Goal: Task Accomplishment & Management: Complete application form

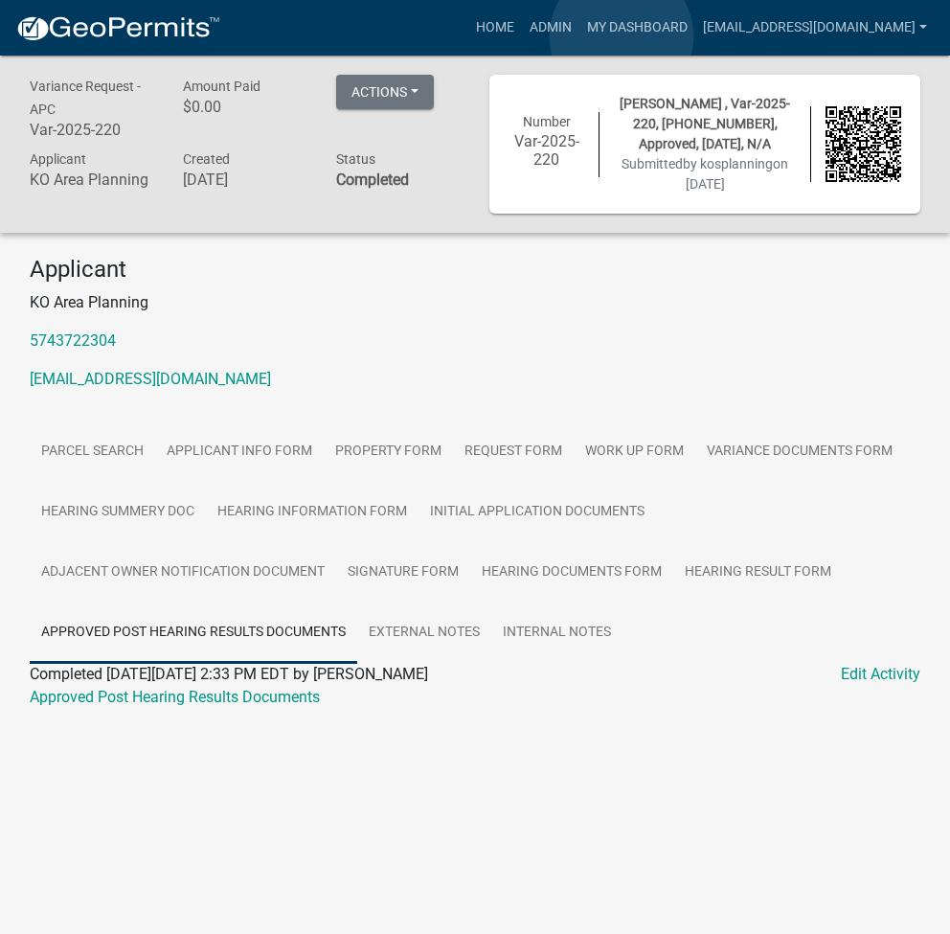
scroll to position [56, 0]
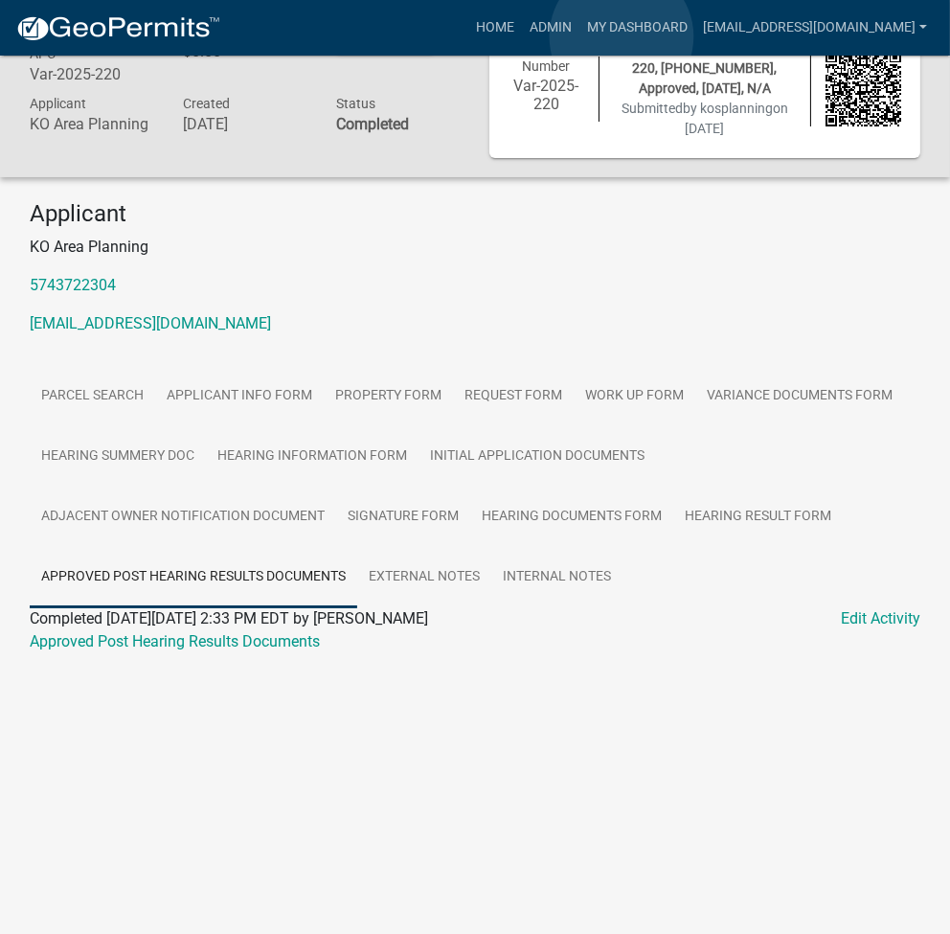
click at [579, 36] on link "Admin" at bounding box center [550, 28] width 57 height 36
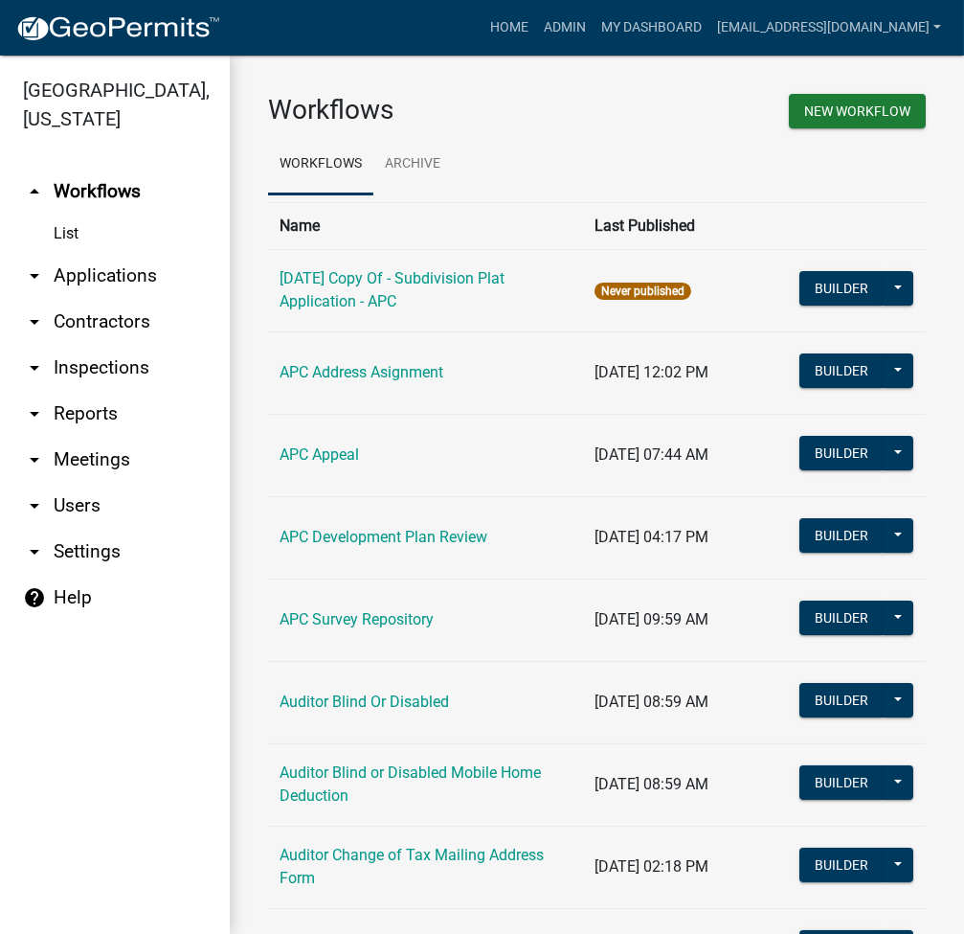
click at [113, 281] on link "arrow_drop_down Applications" at bounding box center [115, 276] width 230 height 46
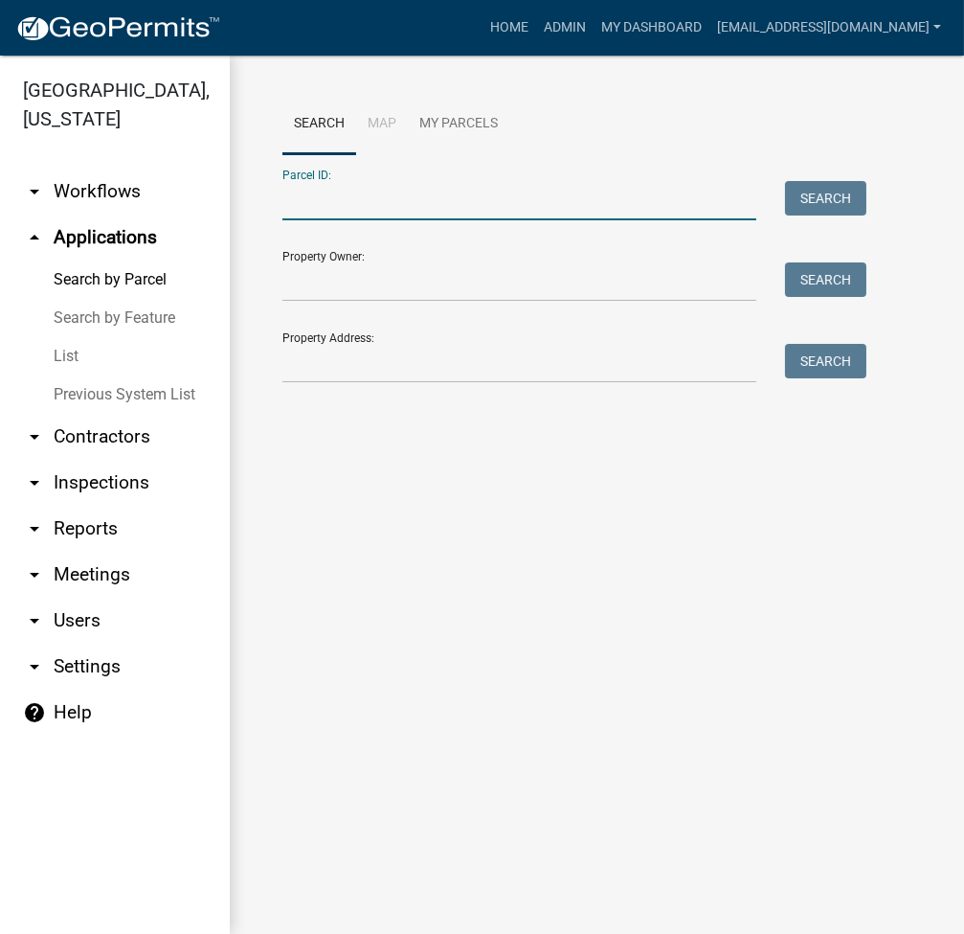
click at [576, 220] on input "Parcel ID:" at bounding box center [520, 200] width 474 height 39
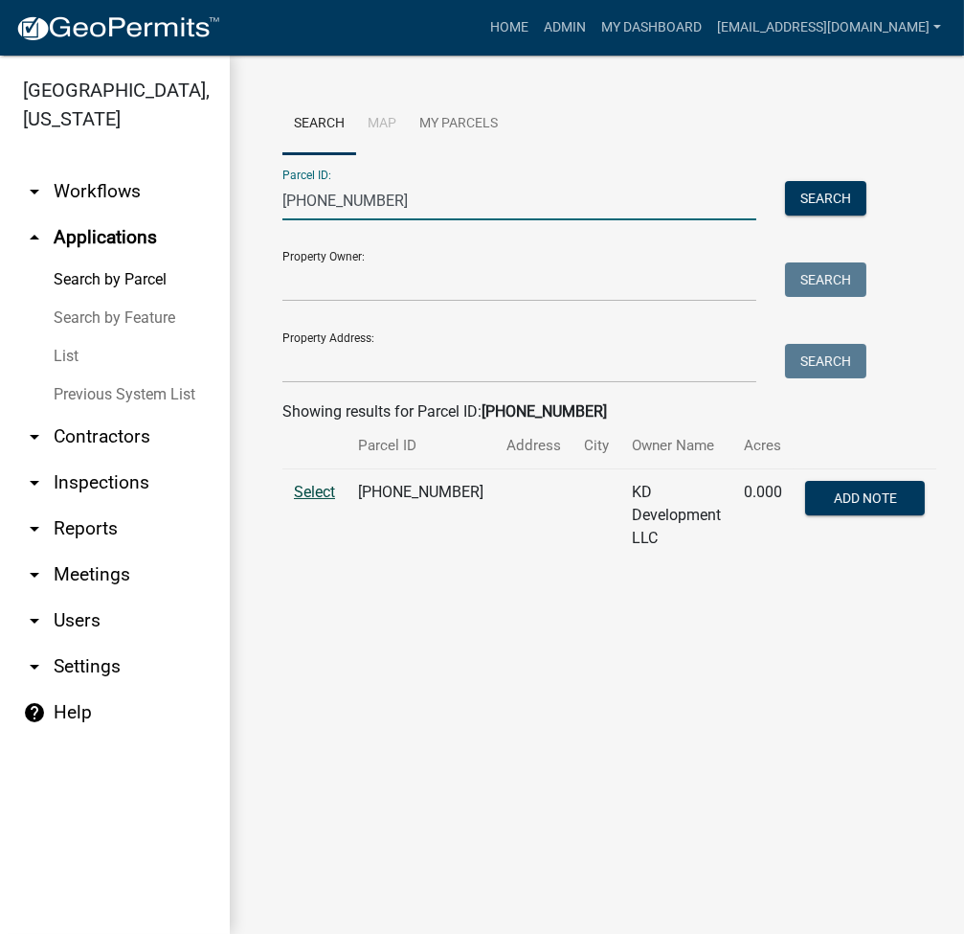
type input "[PHONE_NUMBER]"
click at [315, 487] on span "Select" at bounding box center [314, 492] width 41 height 18
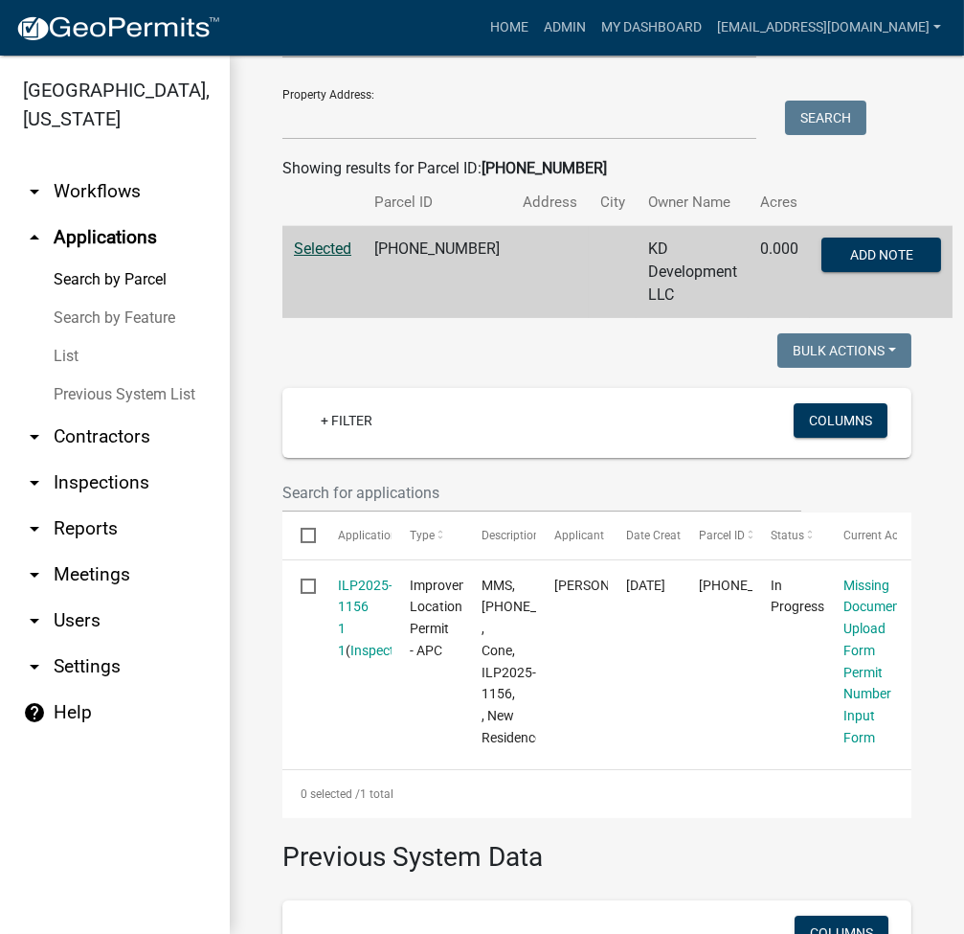
scroll to position [255, 0]
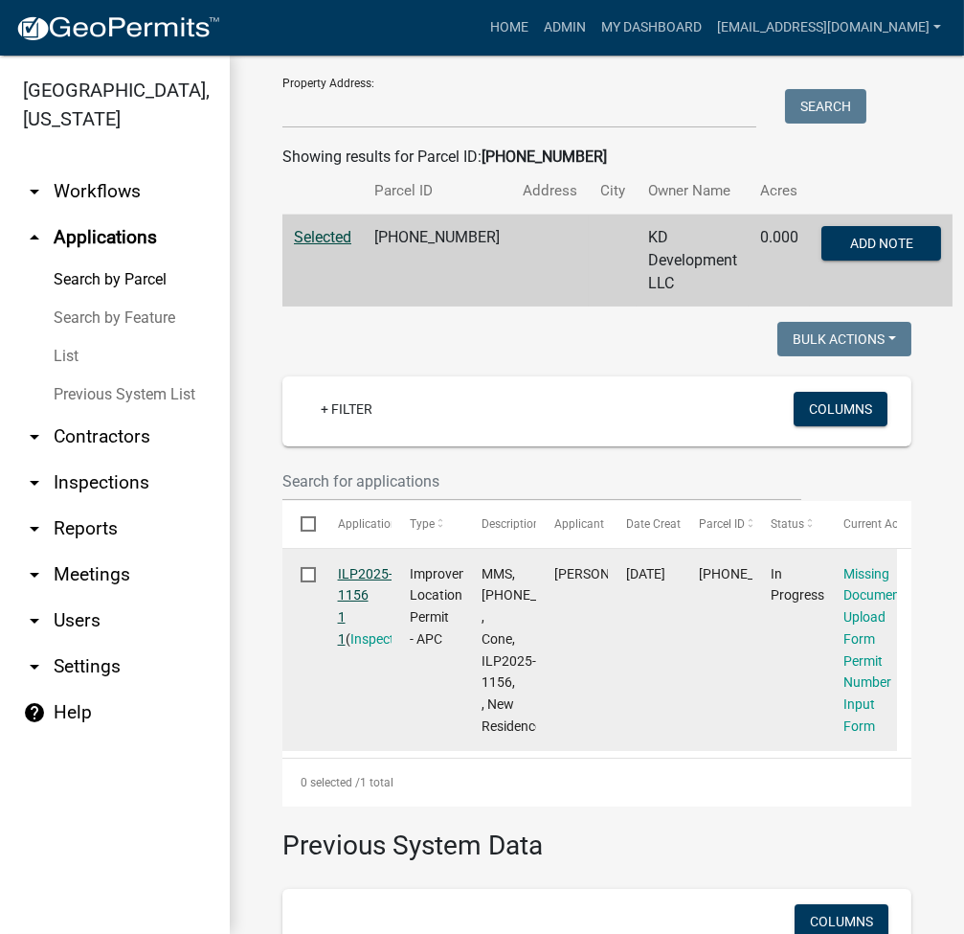
click at [353, 588] on link "ILP2025-1156 1 1" at bounding box center [365, 606] width 55 height 80
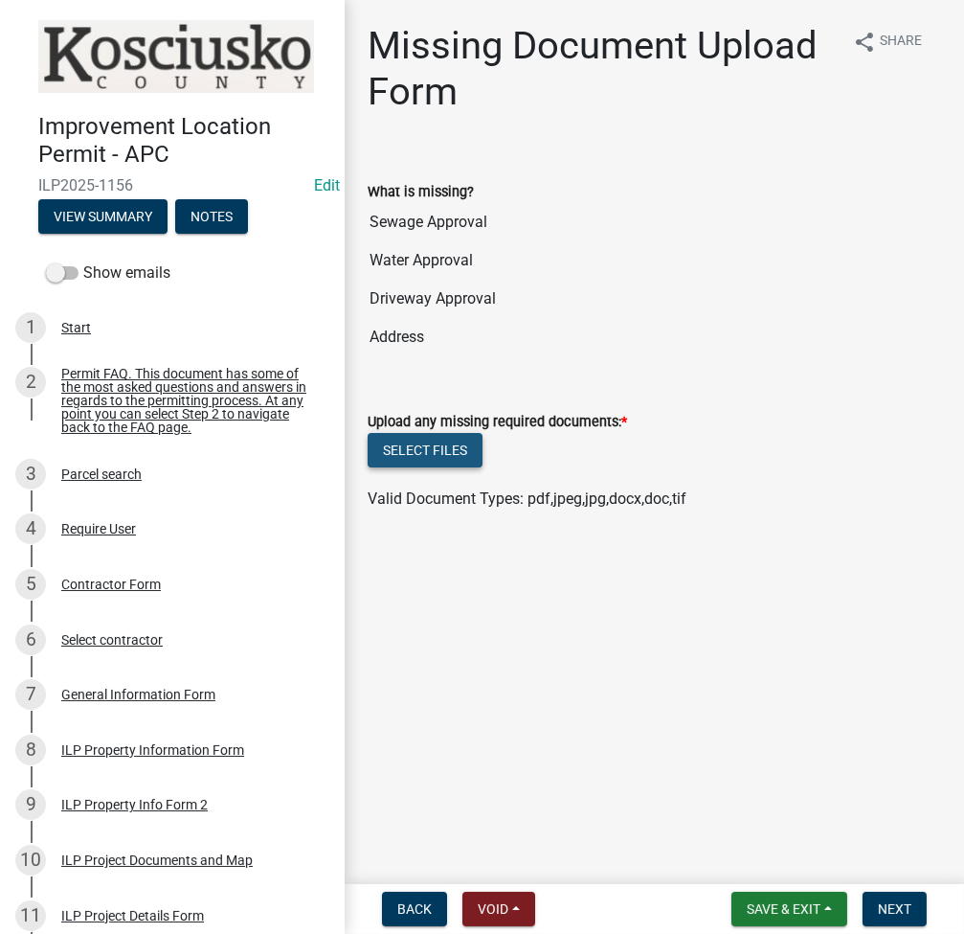
click at [442, 448] on button "Select files" at bounding box center [425, 450] width 115 height 34
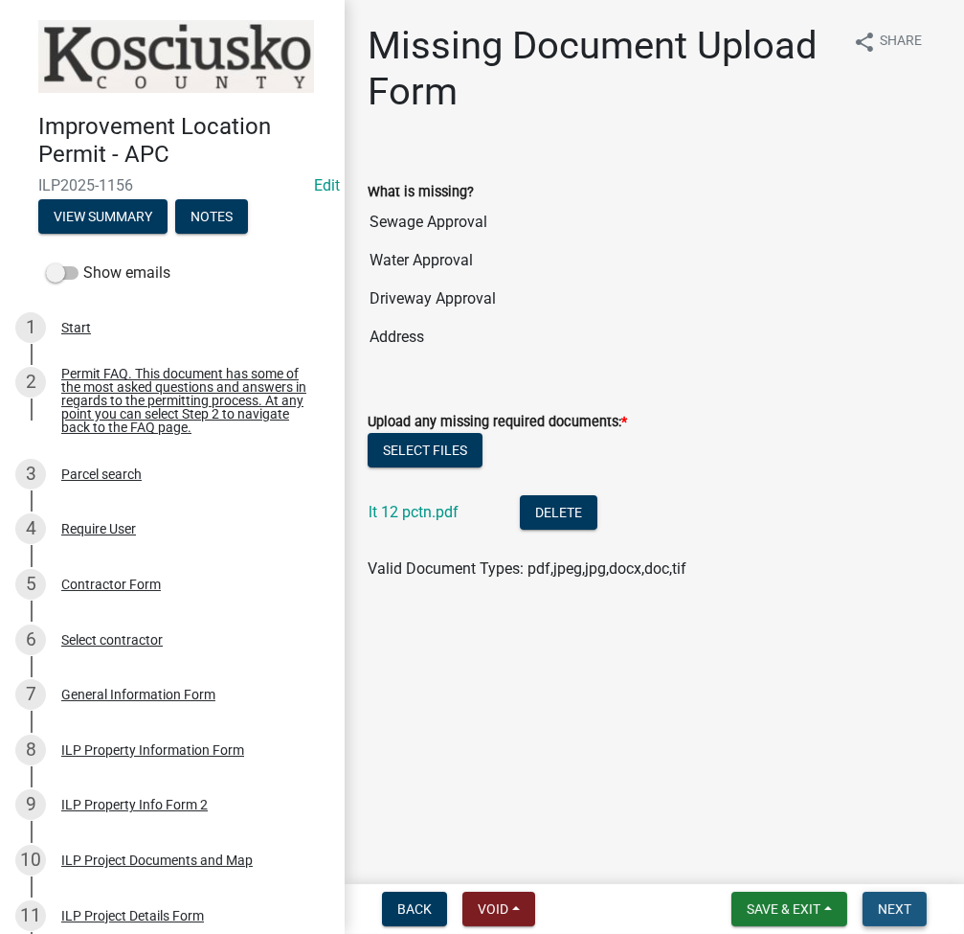
click at [887, 918] on button "Next" at bounding box center [895, 909] width 64 height 34
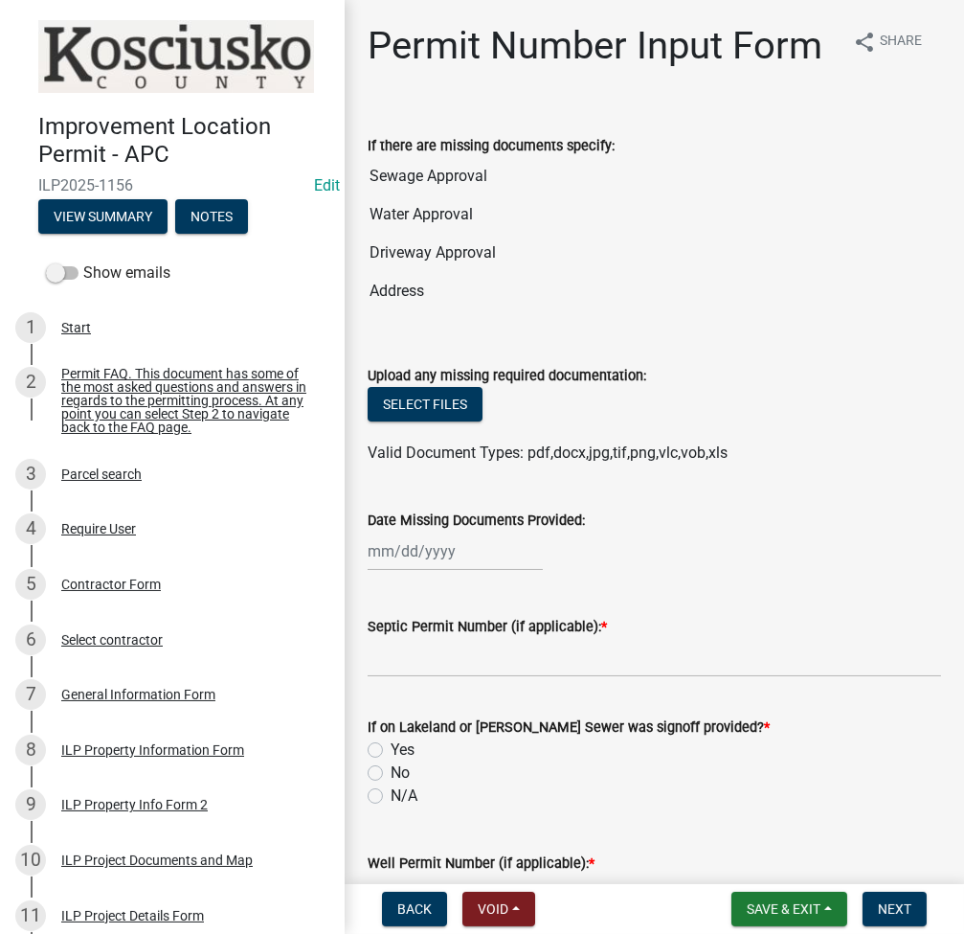
click at [391, 571] on div at bounding box center [455, 551] width 175 height 39
select select "9"
select select "2025"
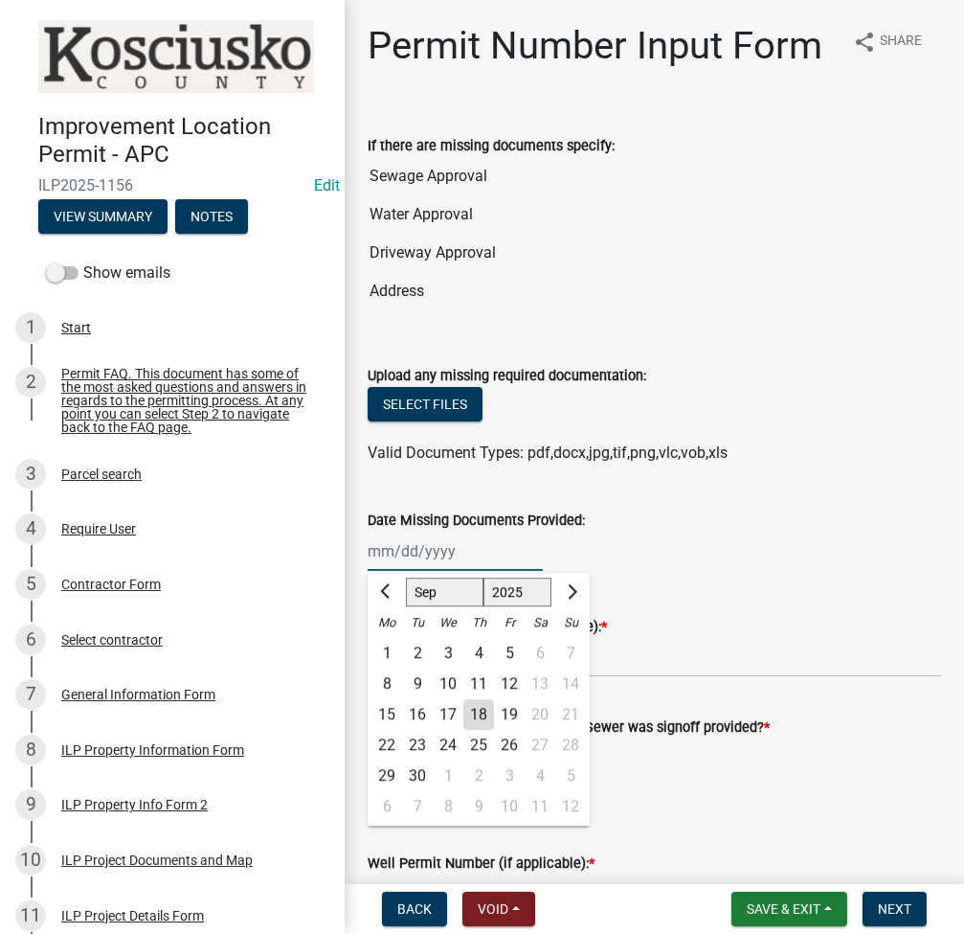
type input "[DATE]"
drag, startPoint x: 391, startPoint y: 607, endPoint x: 569, endPoint y: 647, distance: 182.4
click at [569, 607] on button "Next month" at bounding box center [570, 592] width 23 height 31
click at [386, 599] on span "Previous month" at bounding box center [387, 591] width 14 height 14
select select "9"
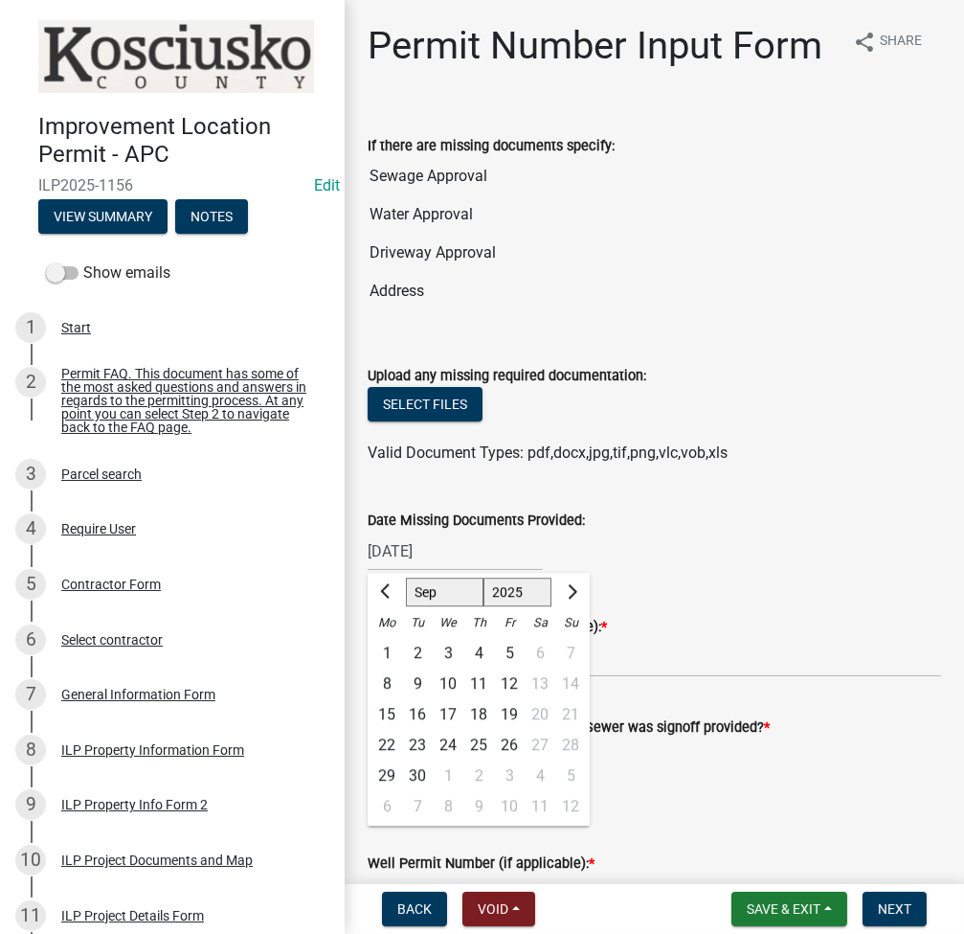
click at [487, 730] on div "18" at bounding box center [479, 714] width 31 height 31
type input "[DATE]"
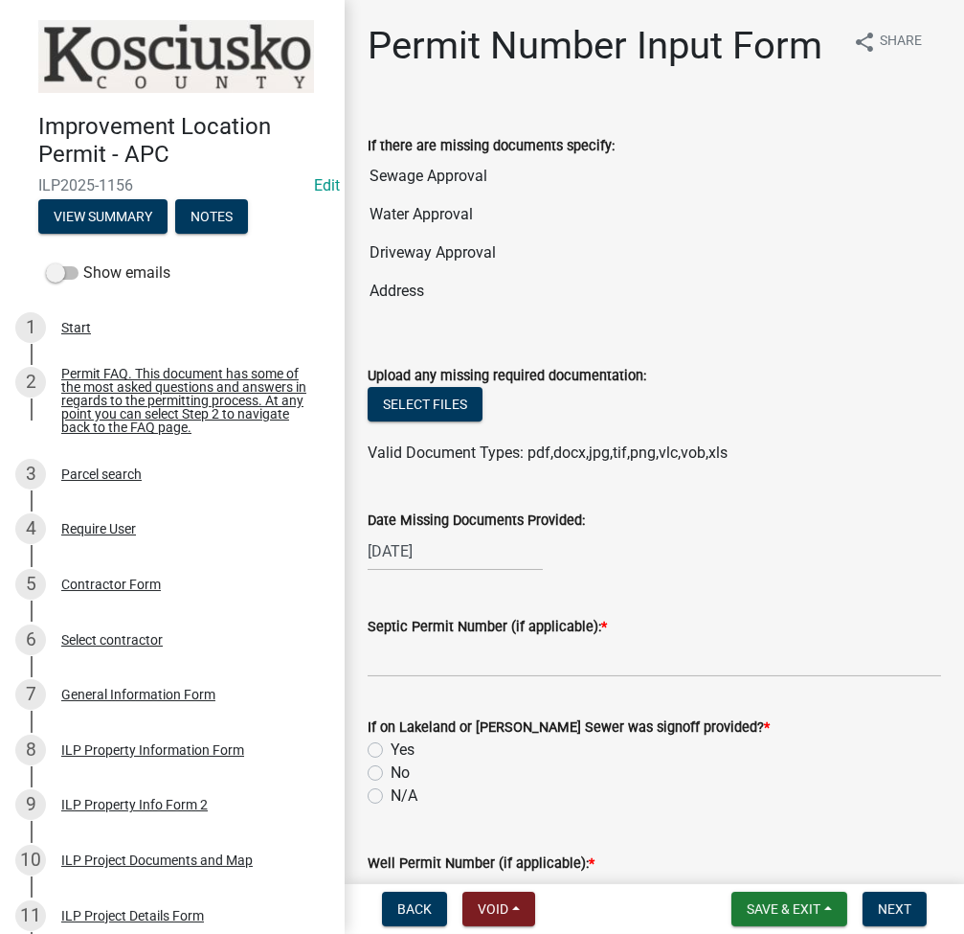
scroll to position [255, 0]
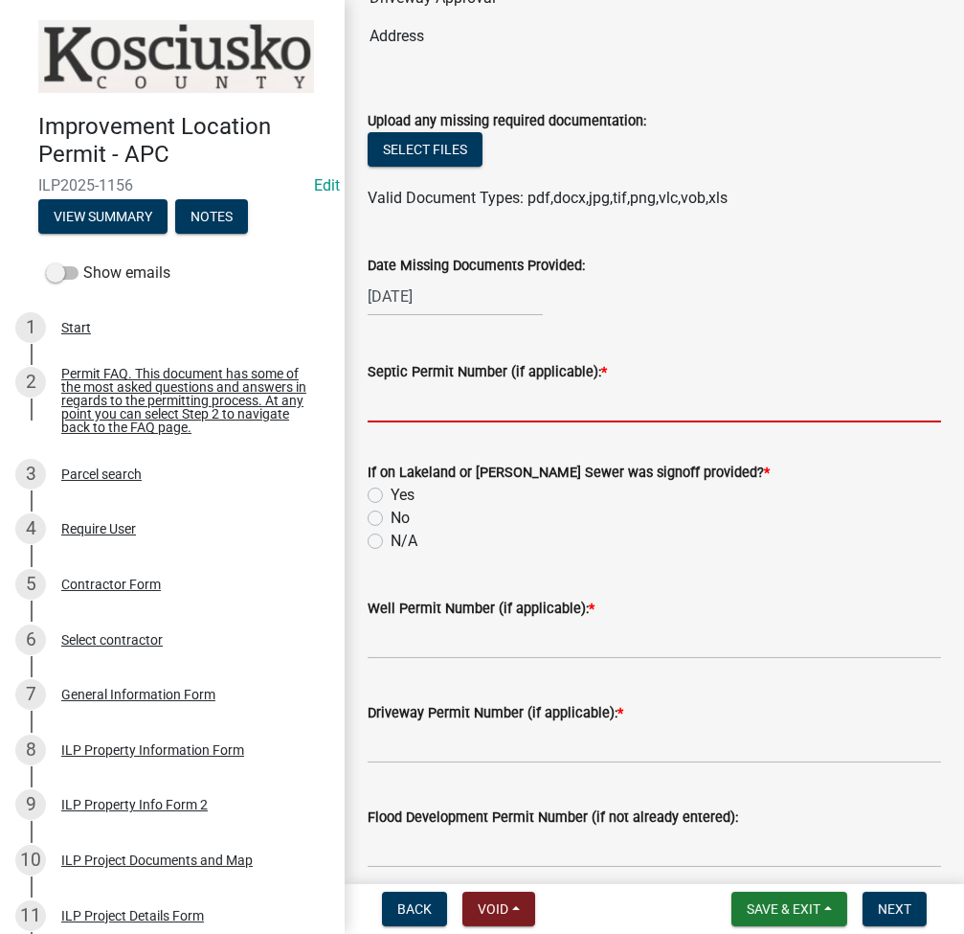
click at [444, 422] on input "Septic Permit Number (if applicable): *" at bounding box center [655, 402] width 574 height 39
type input "PIERCETON"
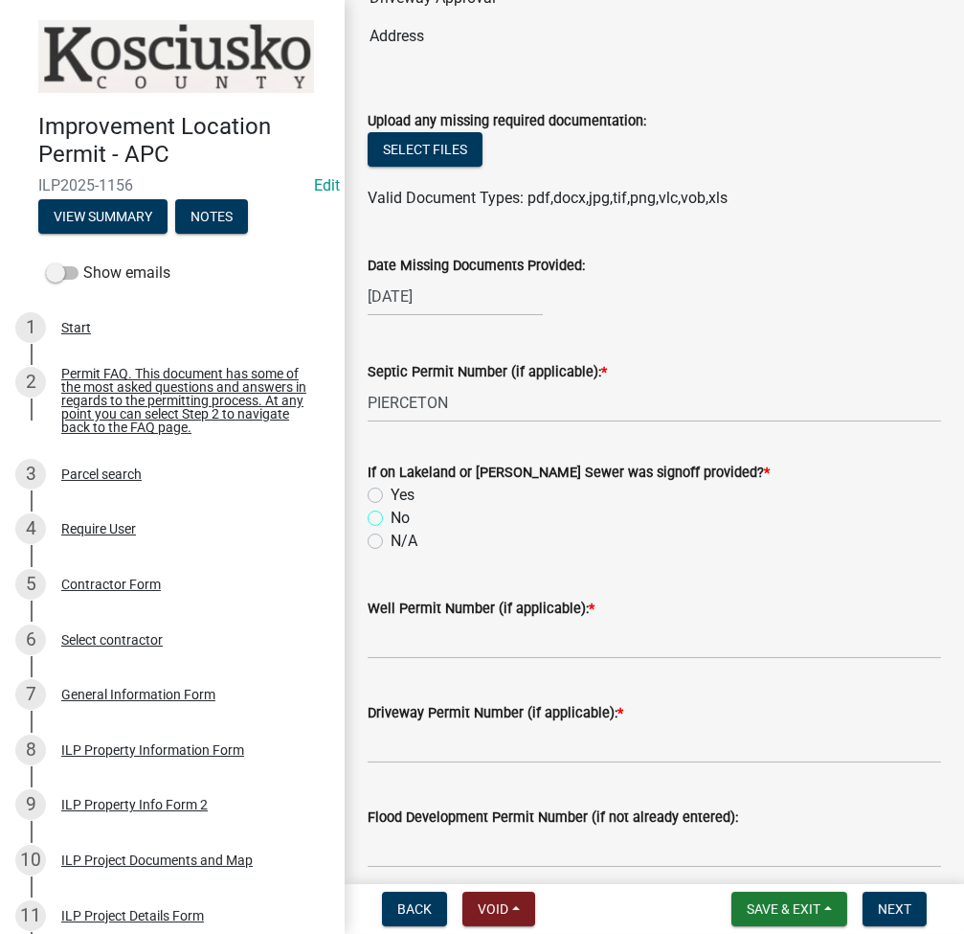
click at [391, 507] on input "No" at bounding box center [397, 513] width 12 height 12
radio input "true"
click at [391, 530] on input "N/A" at bounding box center [397, 536] width 12 height 12
radio input "true"
type input "PIERCETON"
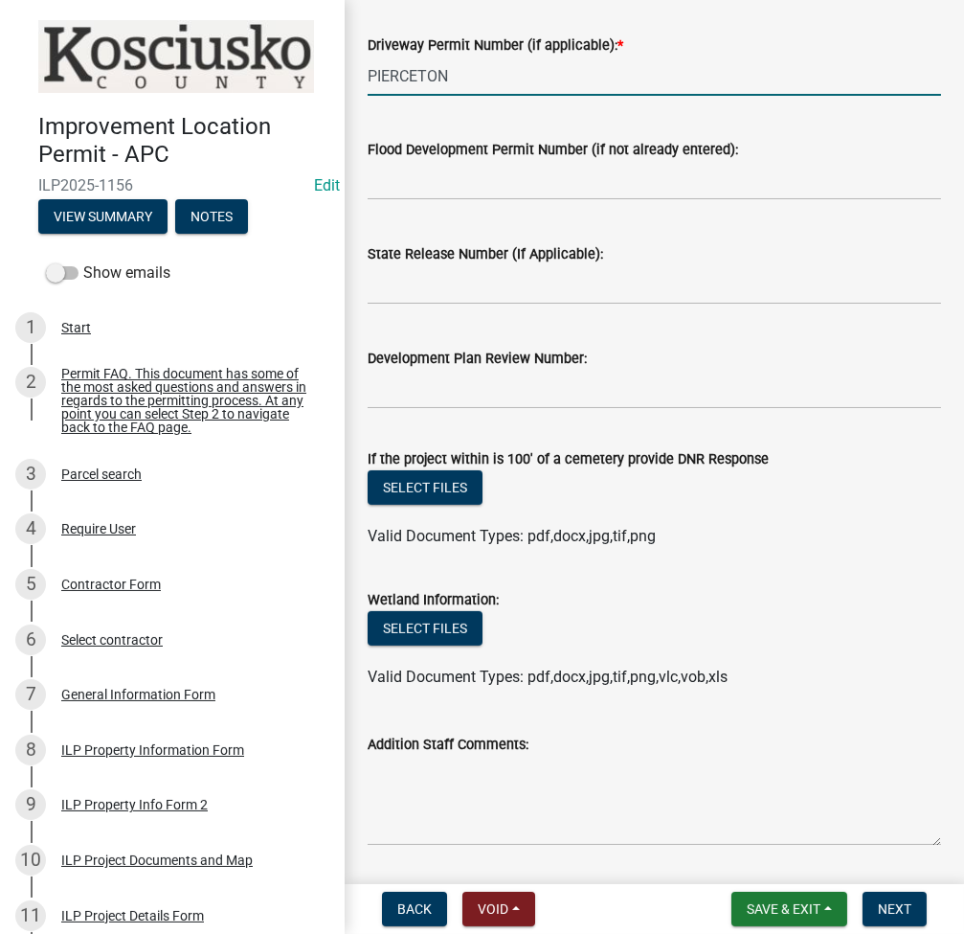
scroll to position [1021, 0]
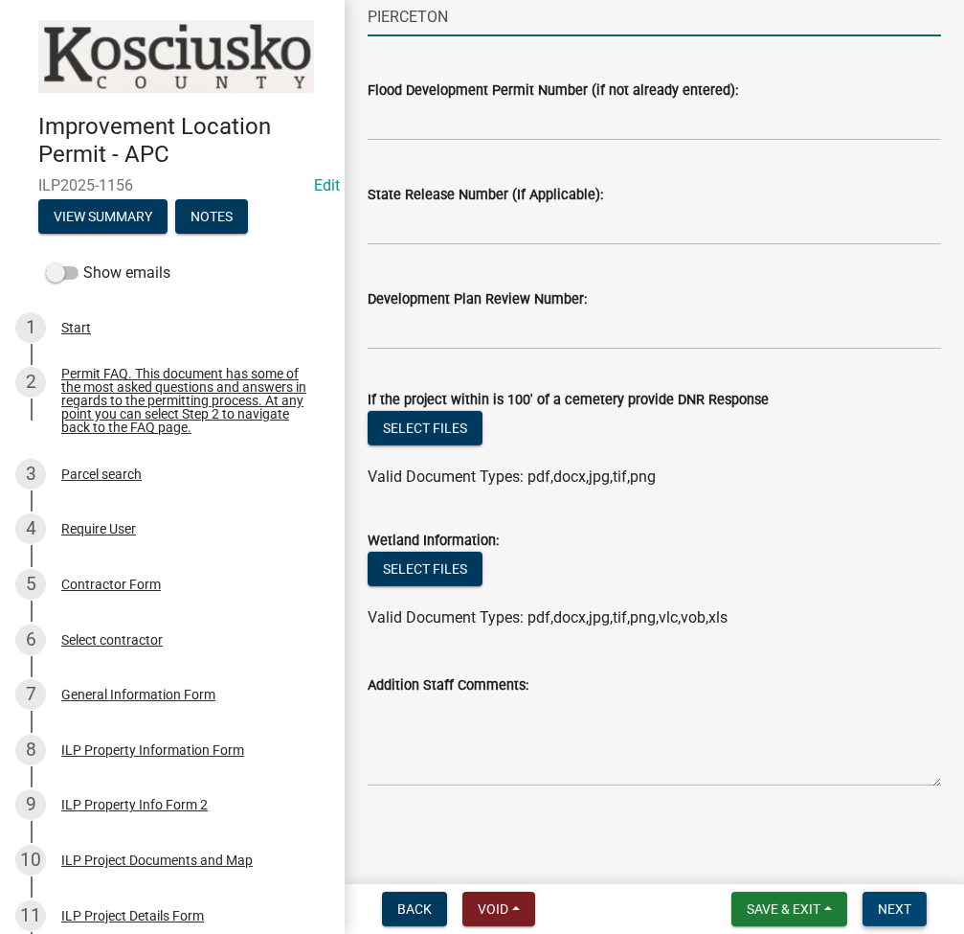
type input "PIERCETON"
click at [893, 899] on button "Next" at bounding box center [895, 909] width 64 height 34
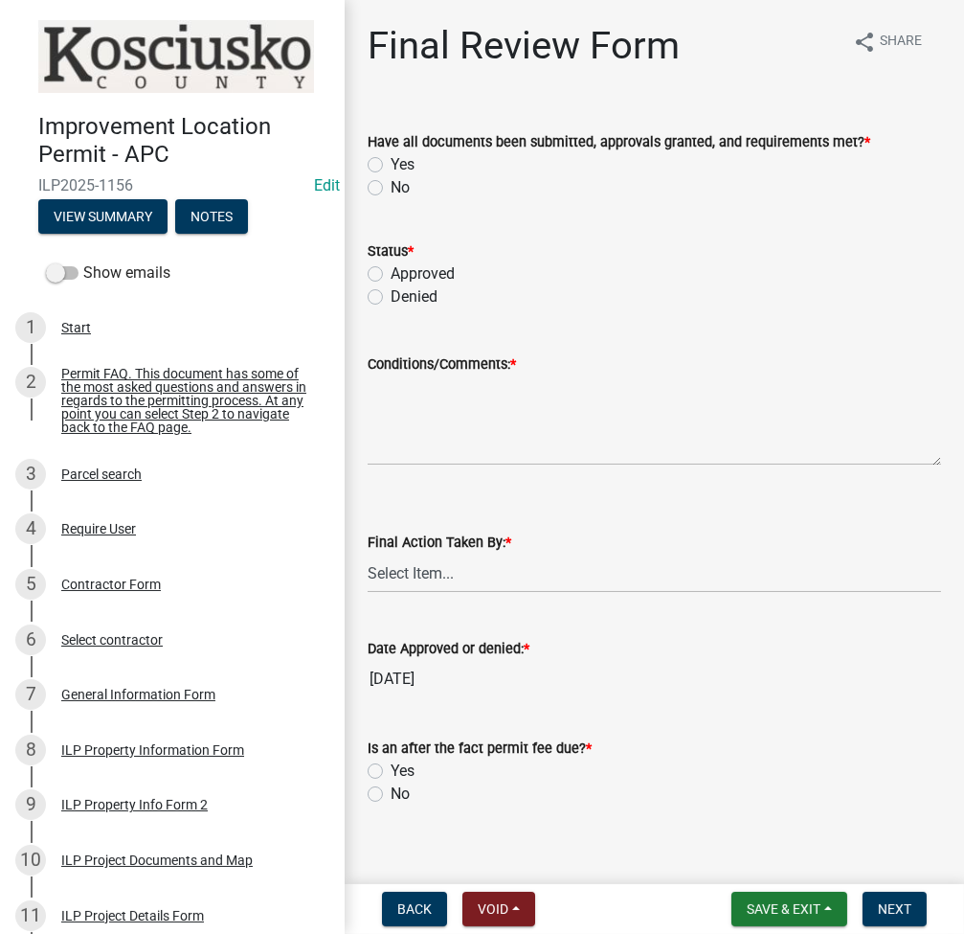
click at [391, 161] on label "Yes" at bounding box center [403, 164] width 24 height 23
click at [391, 161] on input "Yes" at bounding box center [397, 159] width 12 height 12
radio input "true"
click at [391, 278] on label "Approved" at bounding box center [423, 273] width 64 height 23
click at [391, 275] on input "Approved" at bounding box center [397, 268] width 12 height 12
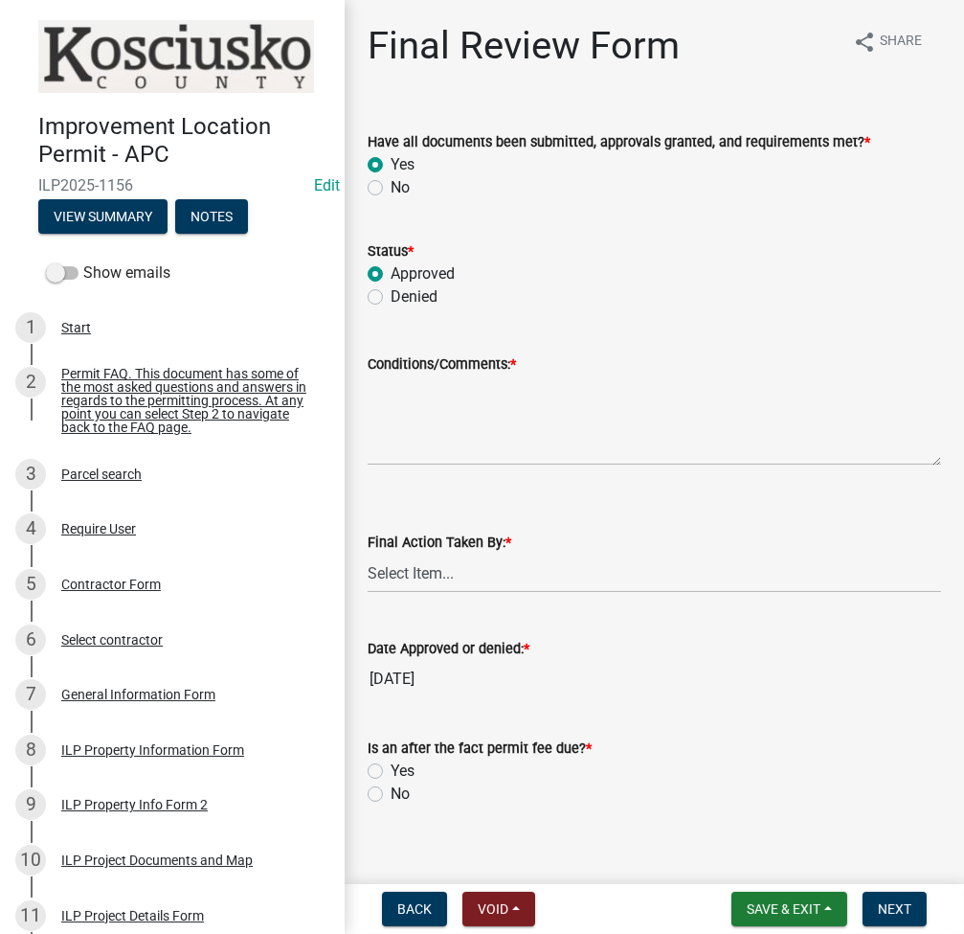
radio input "true"
click at [541, 430] on textarea "Conditions/Comments: *" at bounding box center [655, 420] width 574 height 90
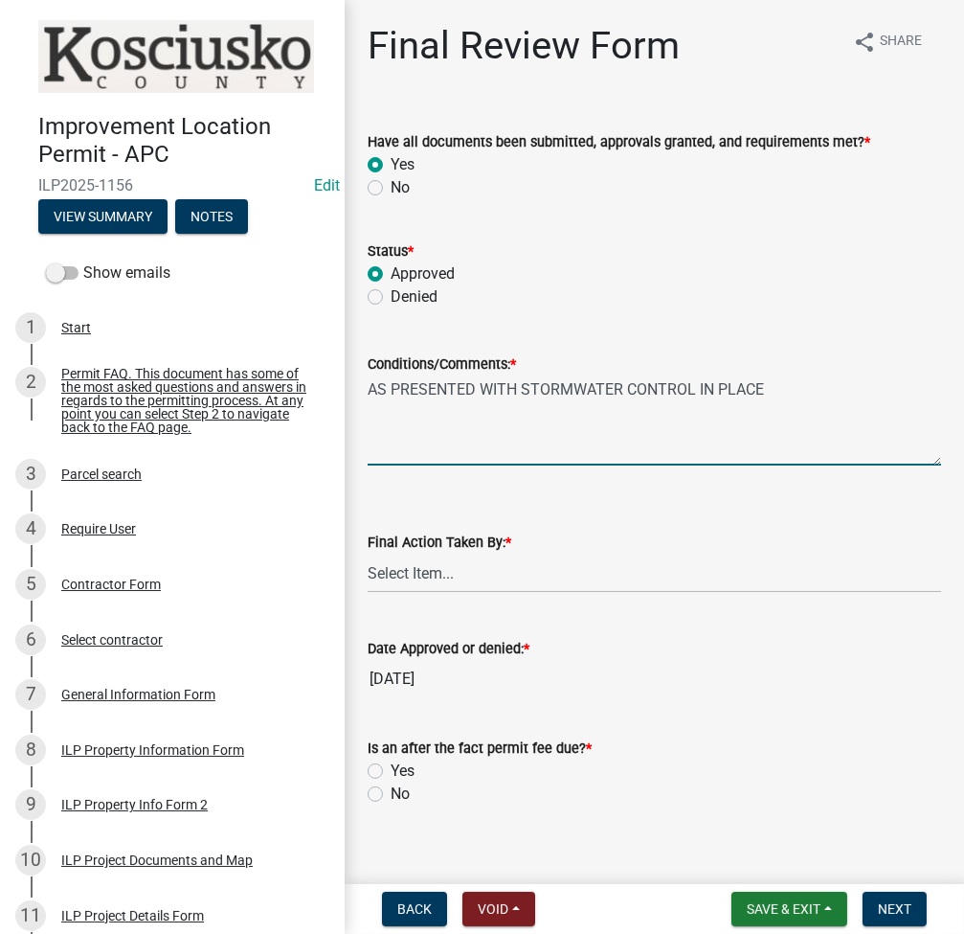
type textarea "AS PRESENTED WITH STORMWATER CONTROL IN PLACE"
click at [498, 584] on select "Select Item... MMS LT AT CS [PERSON_NAME]" at bounding box center [655, 573] width 574 height 39
click at [368, 554] on select "Select Item... MMS LT AT CS [PERSON_NAME]" at bounding box center [655, 573] width 574 height 39
select select "fc758b50-acba-4166-9f24-5248f0f78016"
click at [391, 790] on label "No" at bounding box center [400, 794] width 19 height 23
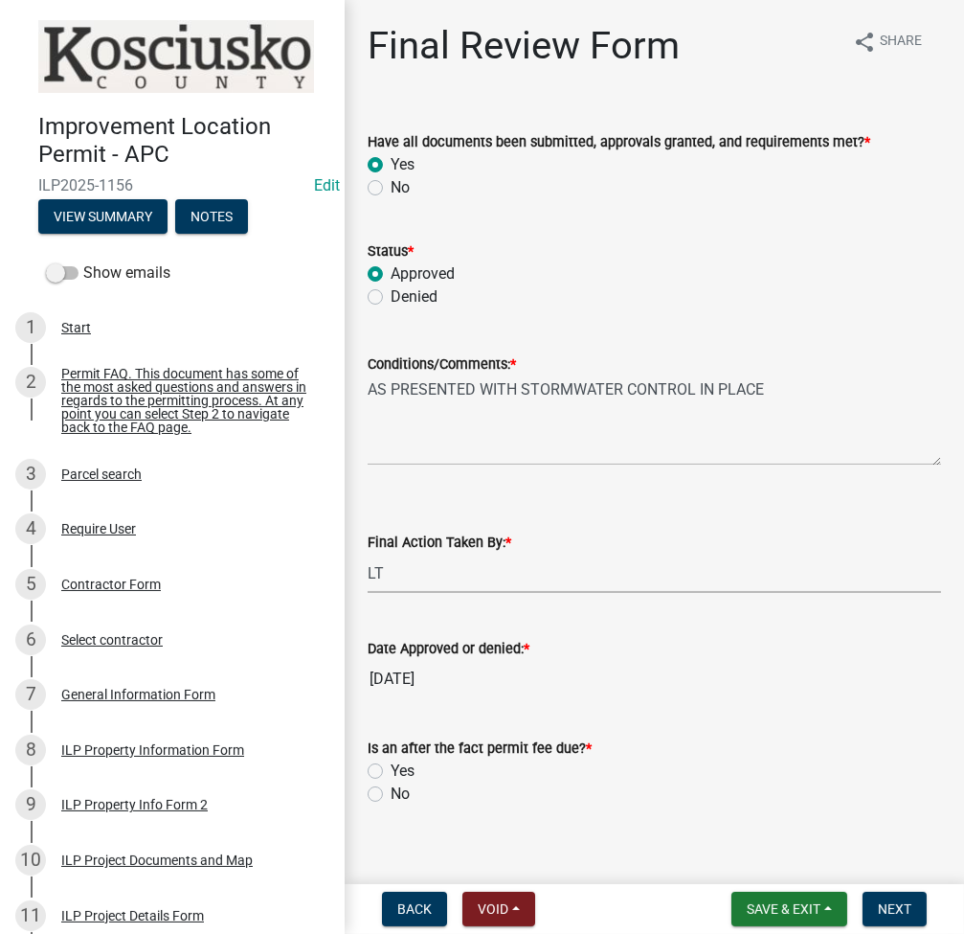
click at [391, 790] on input "No" at bounding box center [397, 789] width 12 height 12
radio input "true"
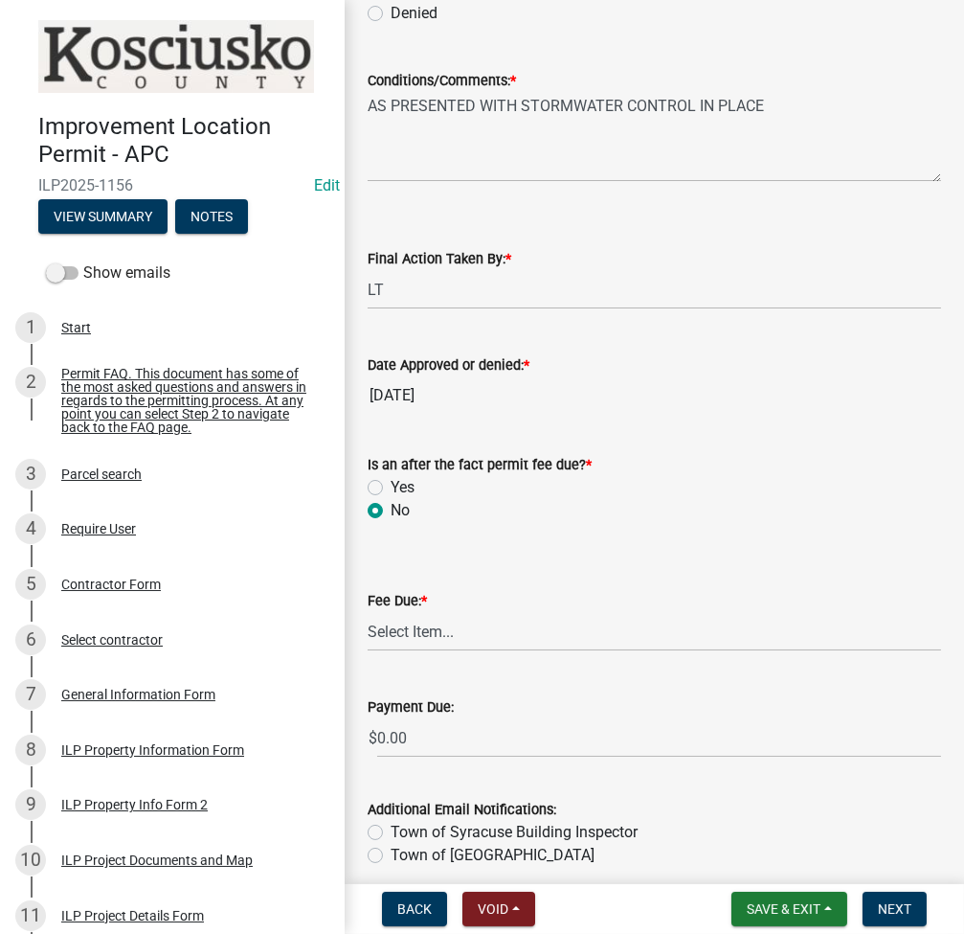
scroll to position [364, 0]
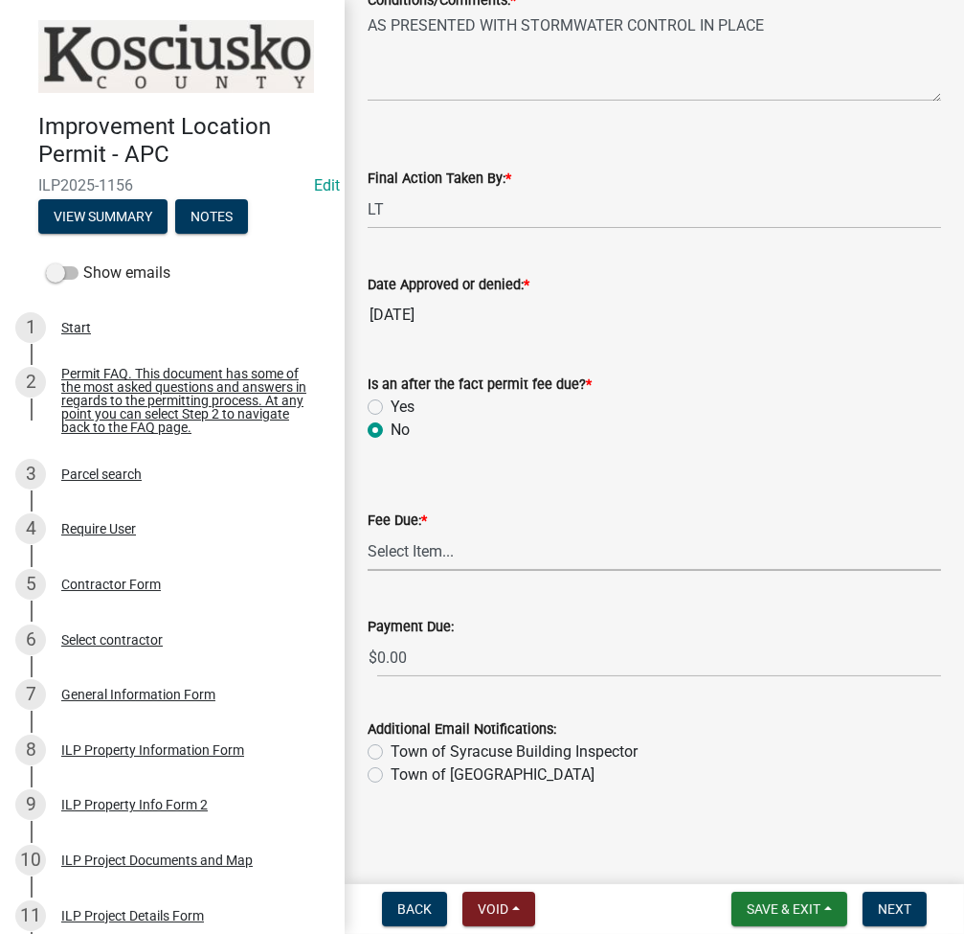
click at [427, 540] on select "Select Item... N/A $10.00 $25.00 $125.00 $250 $500 $500 + $10.00 for every 10 s…" at bounding box center [655, 551] width 574 height 39
click at [368, 571] on select "Select Item... N/A $10.00 $25.00 $125.00 $250 $500 $500 + $10.00 for every 10 s…" at bounding box center [655, 551] width 574 height 39
select select "71256567-8c52-414d-b434-ae6b266e1a0e"
click at [792, 905] on span "Save & Exit" at bounding box center [784, 908] width 74 height 15
click at [759, 808] on button "Save" at bounding box center [770, 813] width 153 height 46
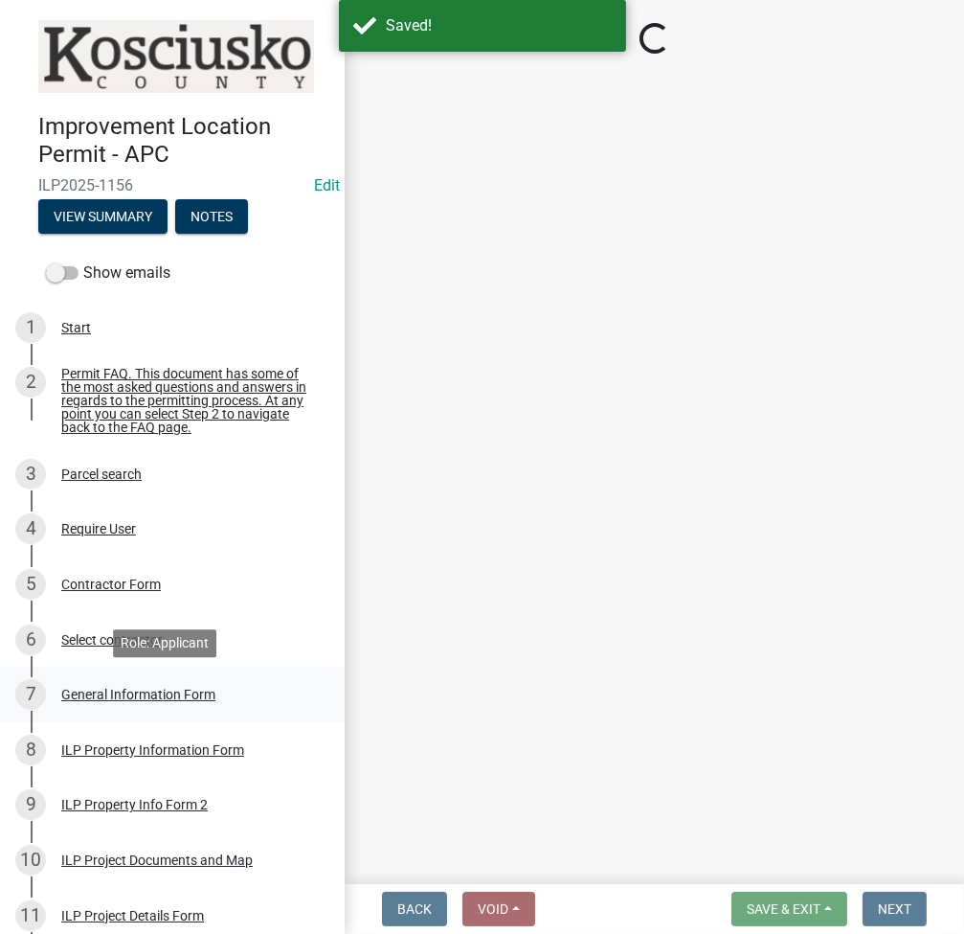
scroll to position [255, 0]
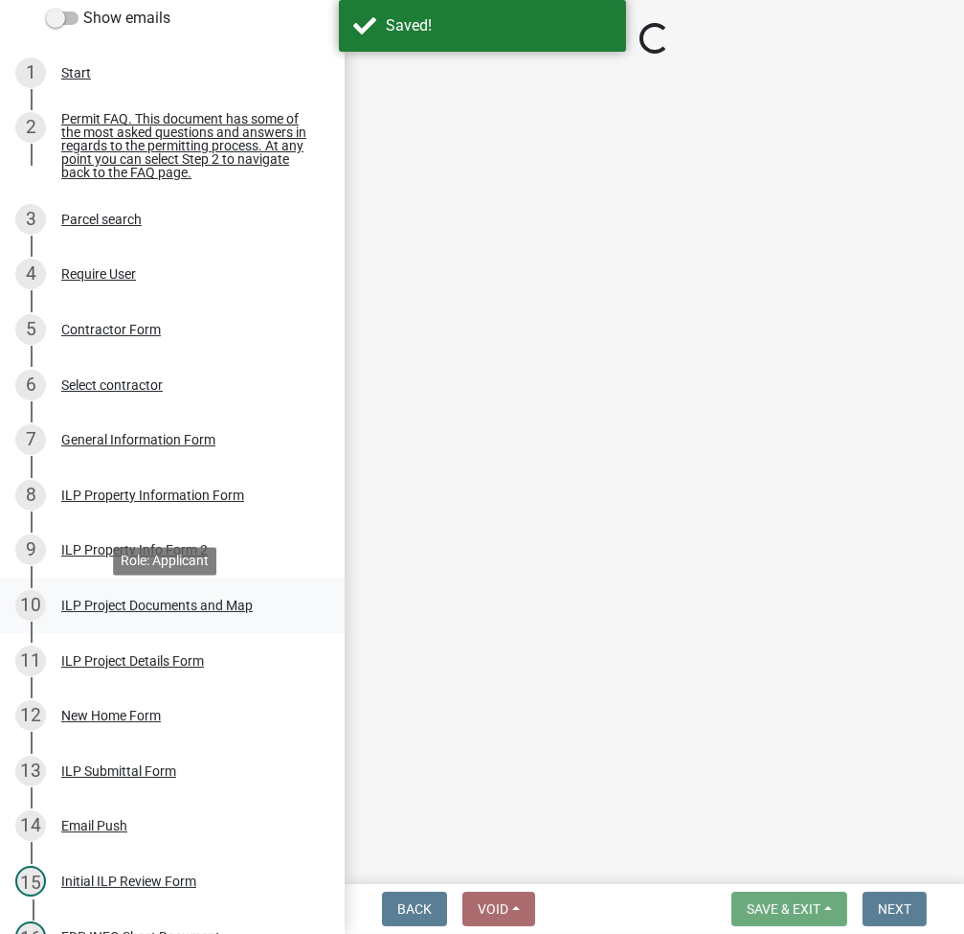
select select "fc758b50-acba-4166-9f24-5248f0f78016"
select select "71256567-8c52-414d-b434-ae6b266e1a0e"
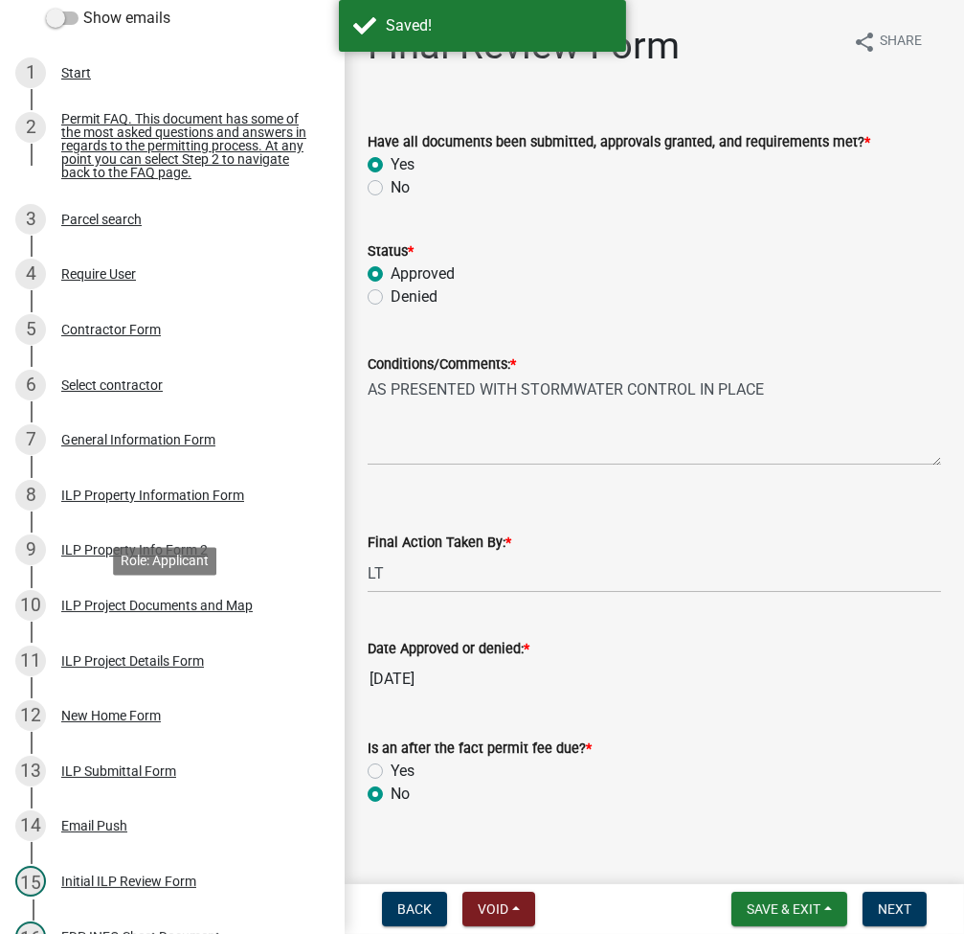
click at [127, 621] on div "10 ILP Project Documents and Map" at bounding box center [164, 605] width 299 height 31
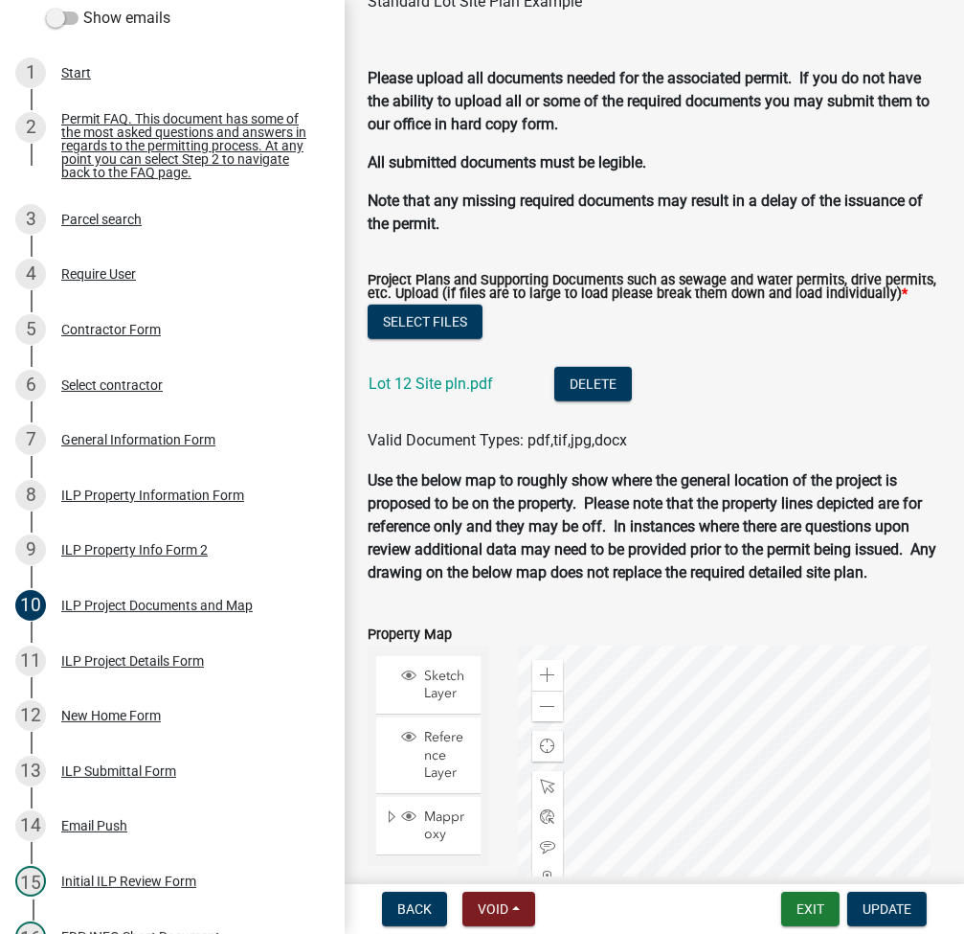
scroll to position [2534, 0]
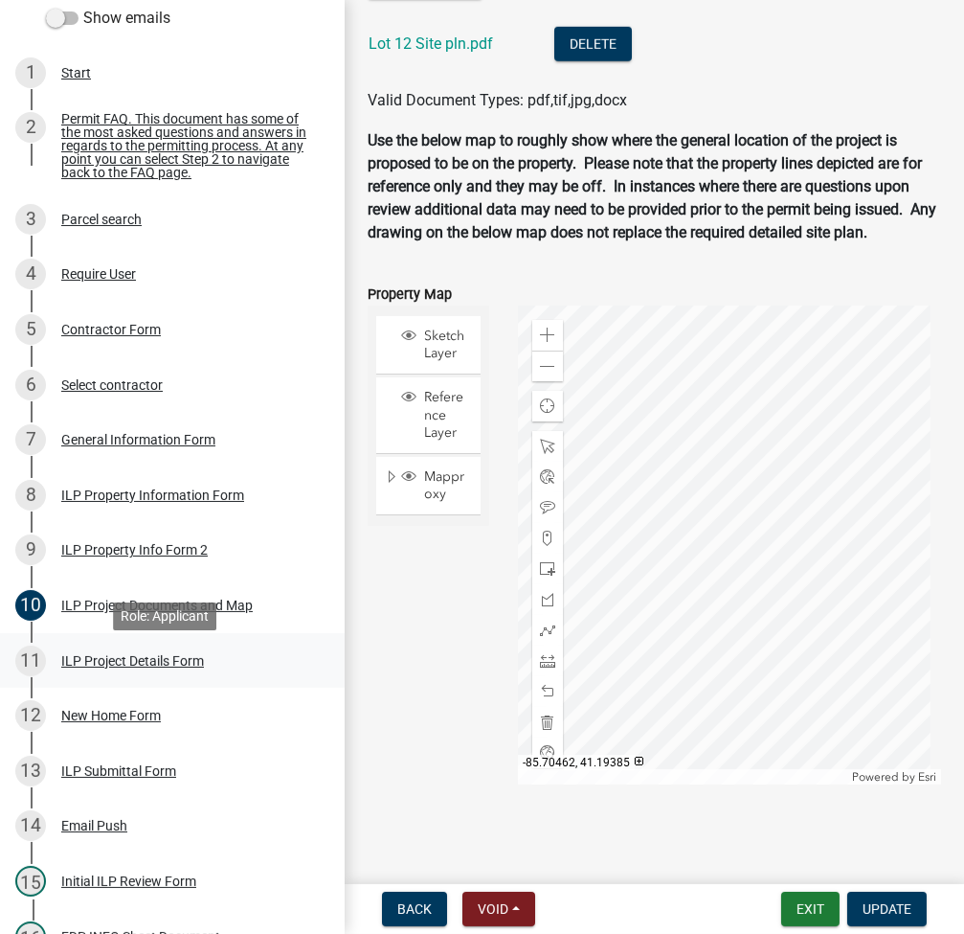
click at [106, 668] on div "ILP Project Details Form" at bounding box center [132, 660] width 143 height 13
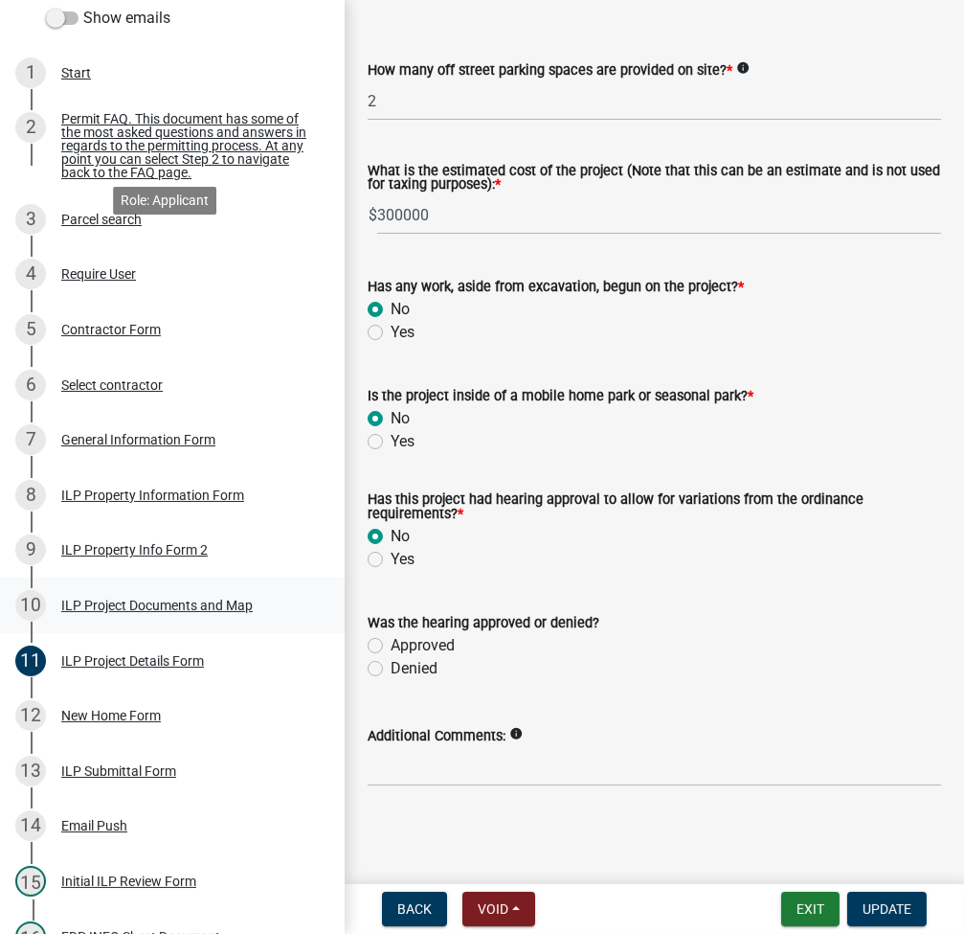
scroll to position [814, 0]
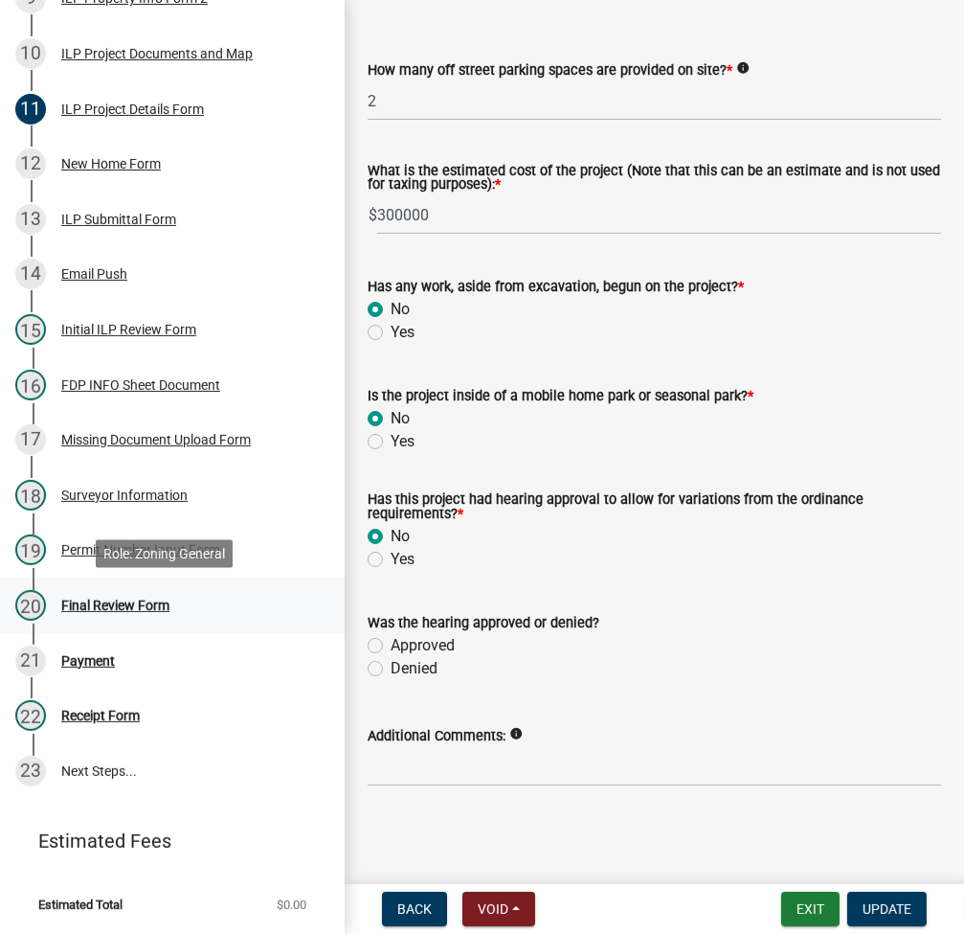
click at [147, 596] on div "20 Final Review Form" at bounding box center [164, 605] width 299 height 31
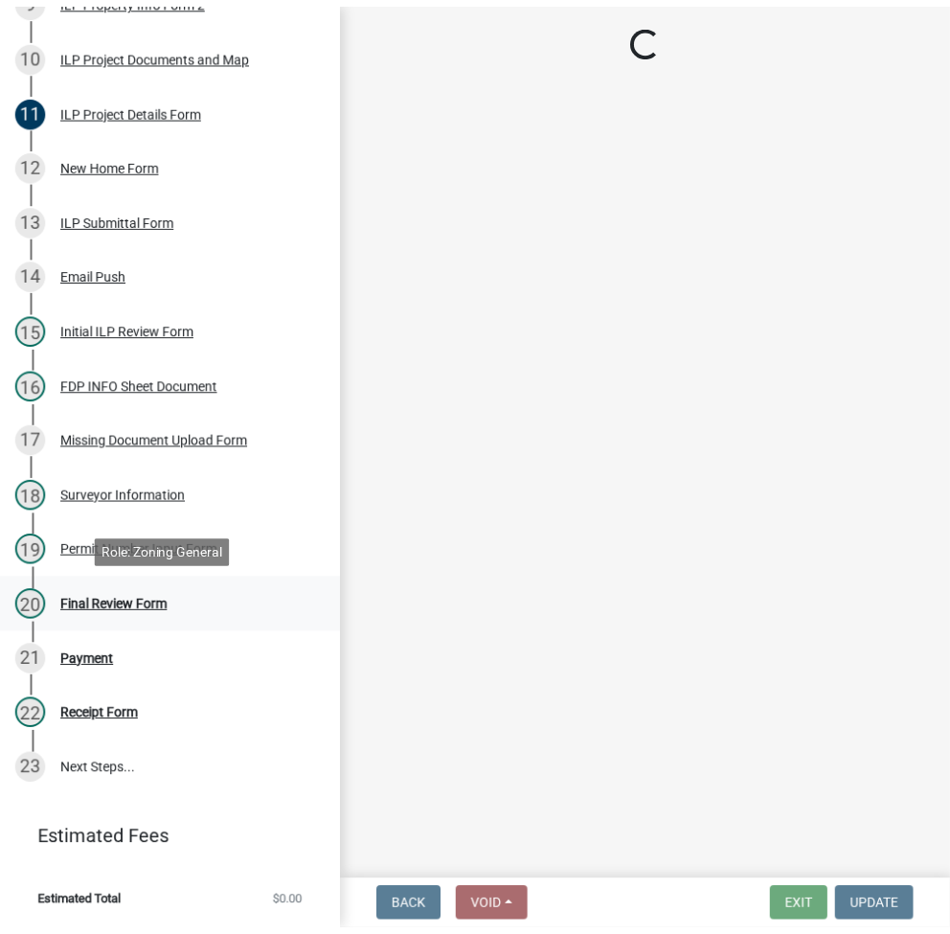
scroll to position [0, 0]
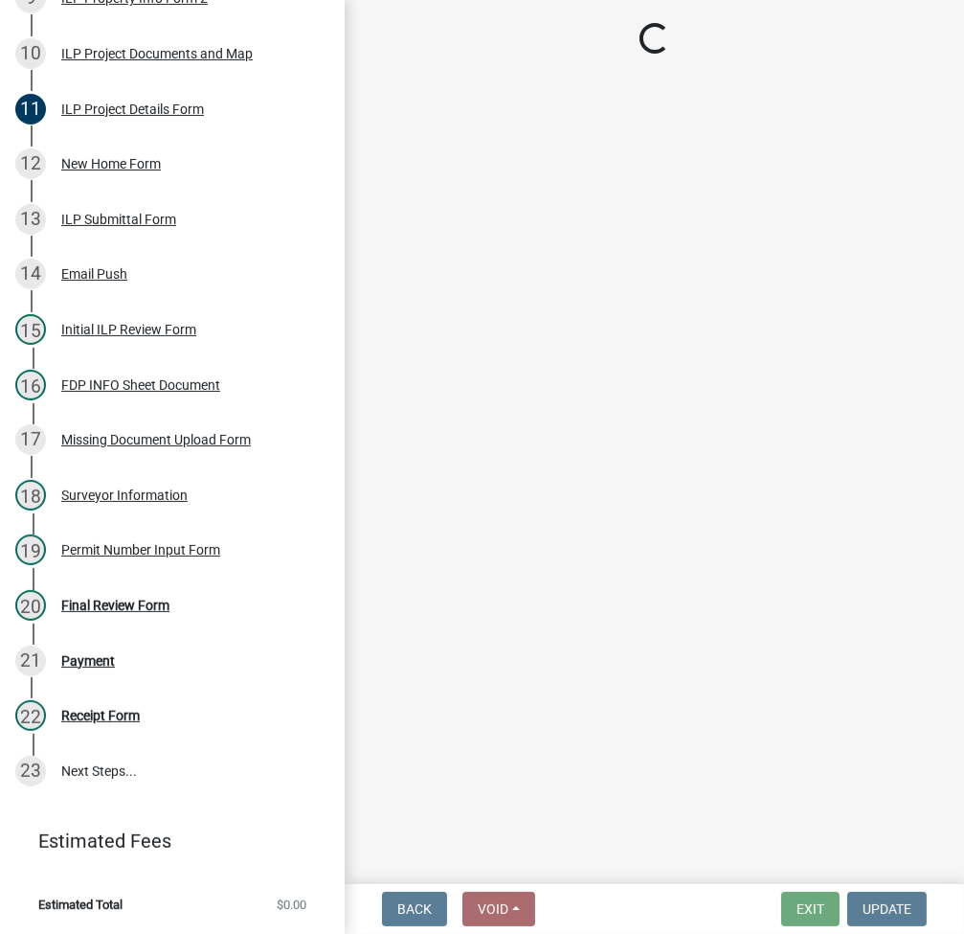
select select "fc758b50-acba-4166-9f24-5248f0f78016"
select select "71256567-8c52-414d-b434-ae6b266e1a0e"
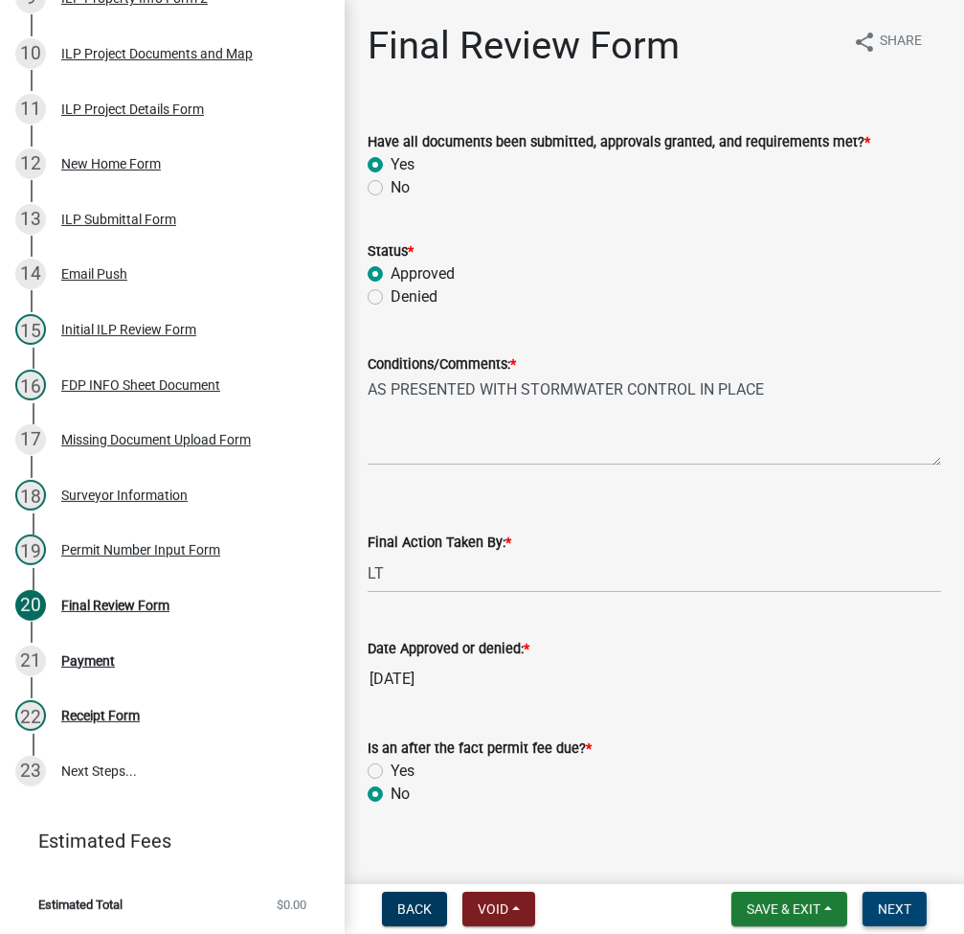
click at [892, 901] on span "Next" at bounding box center [895, 908] width 34 height 15
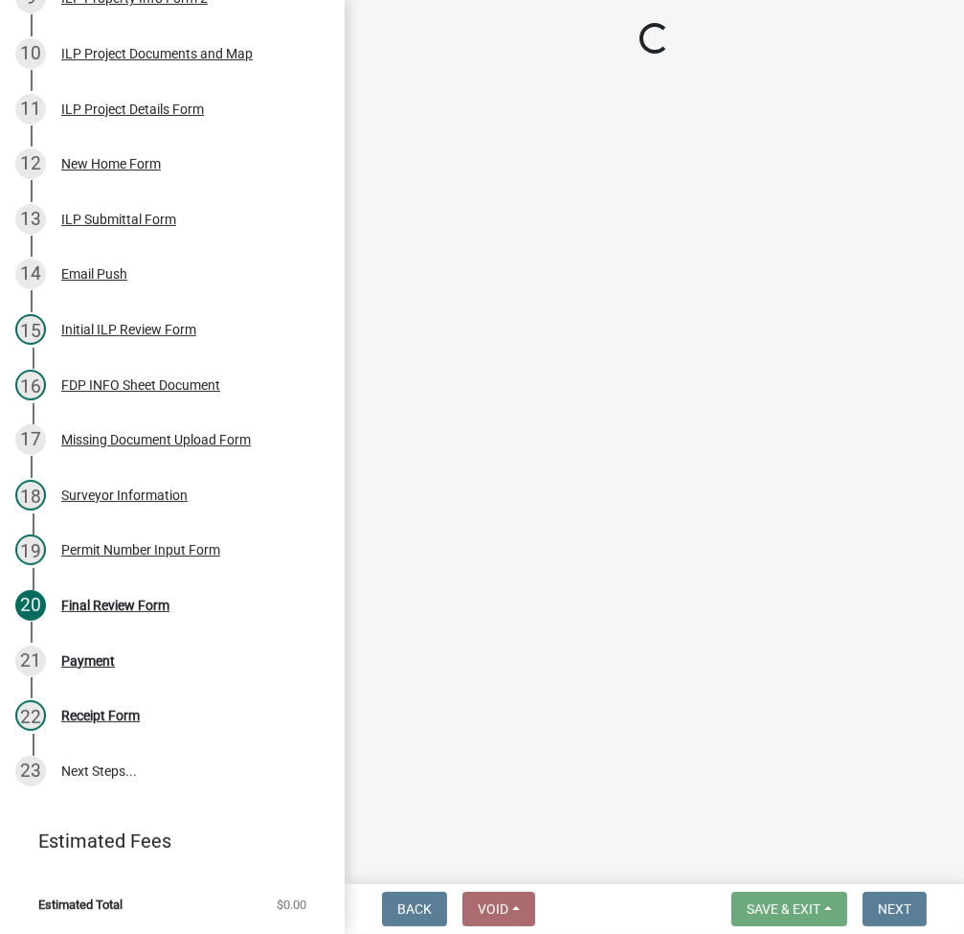
select select "3: 3"
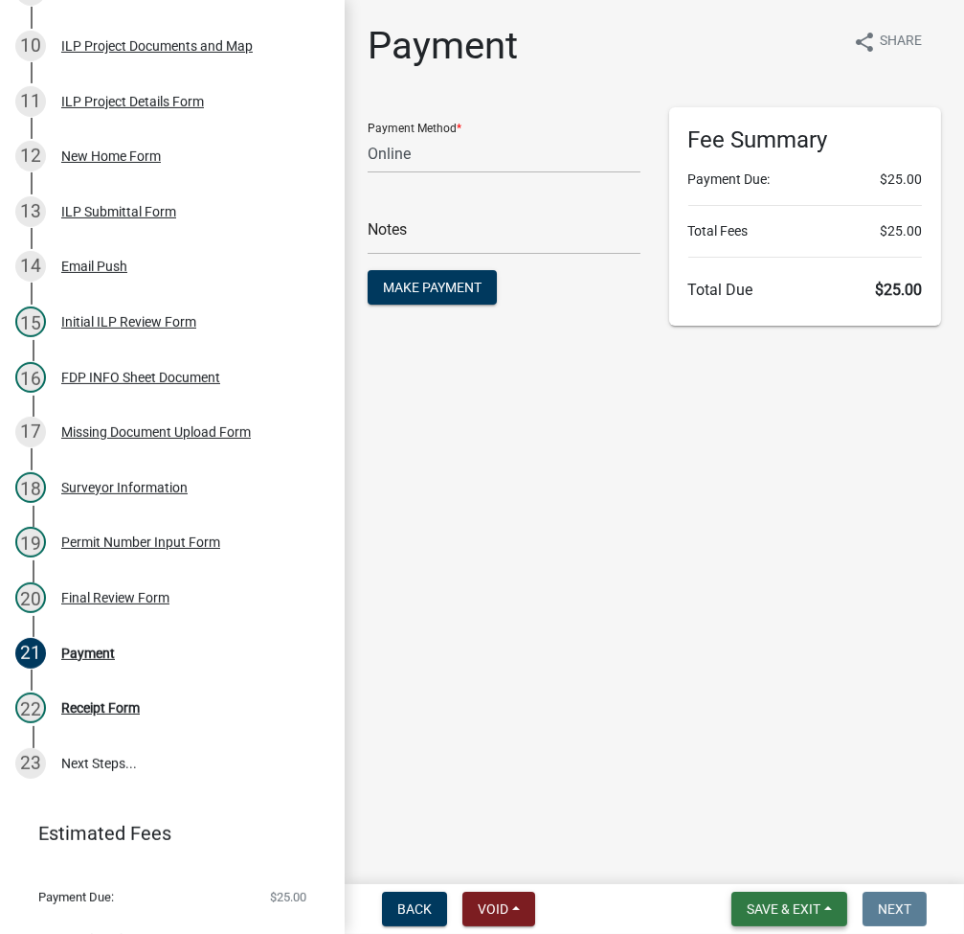
click at [773, 905] on span "Save & Exit" at bounding box center [784, 908] width 74 height 15
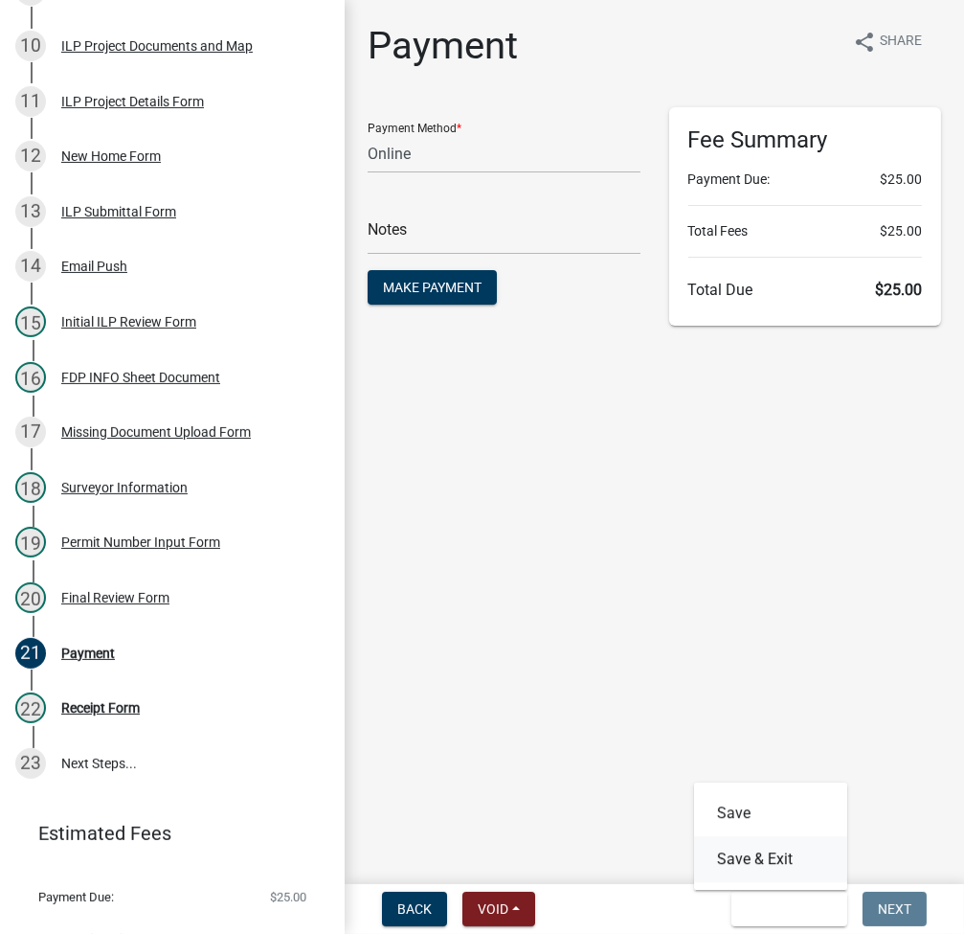
click at [737, 860] on button "Save & Exit" at bounding box center [770, 859] width 153 height 46
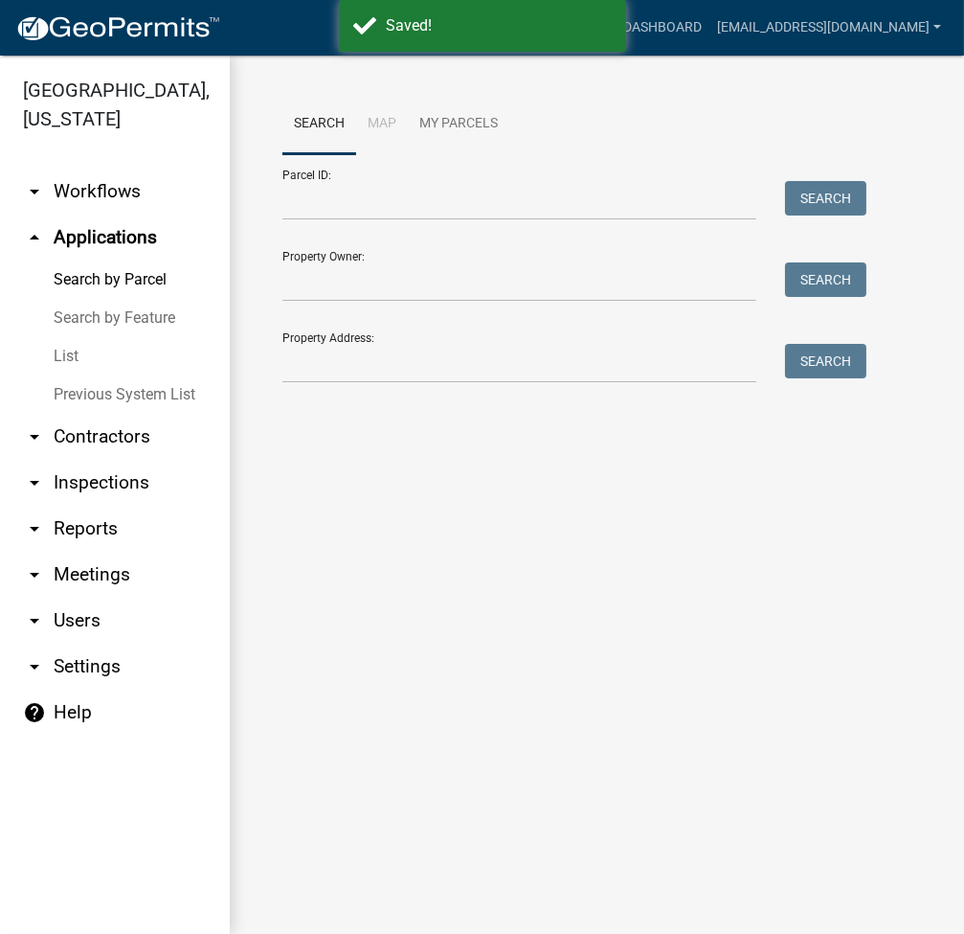
click at [697, 93] on div "Search Map My Parcels Parcel ID: Search Property Owner: Search Property Address…" at bounding box center [597, 247] width 735 height 383
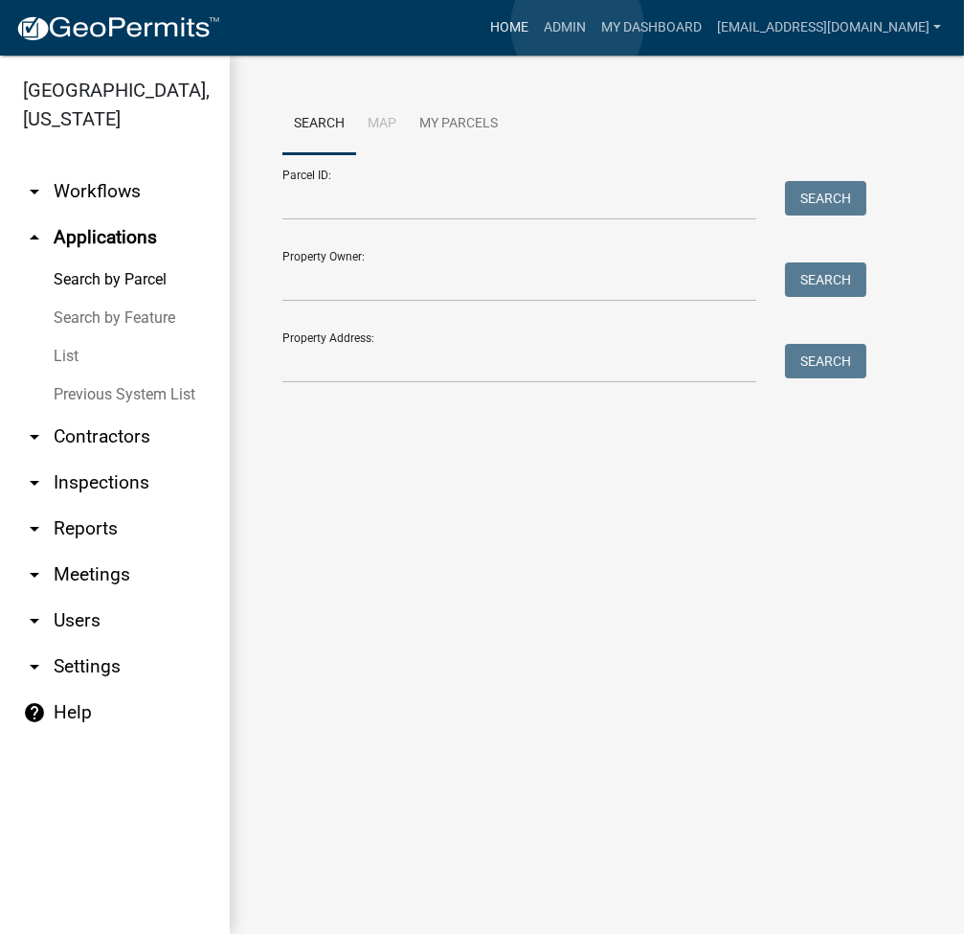
click at [536, 25] on link "Home" at bounding box center [510, 28] width 54 height 36
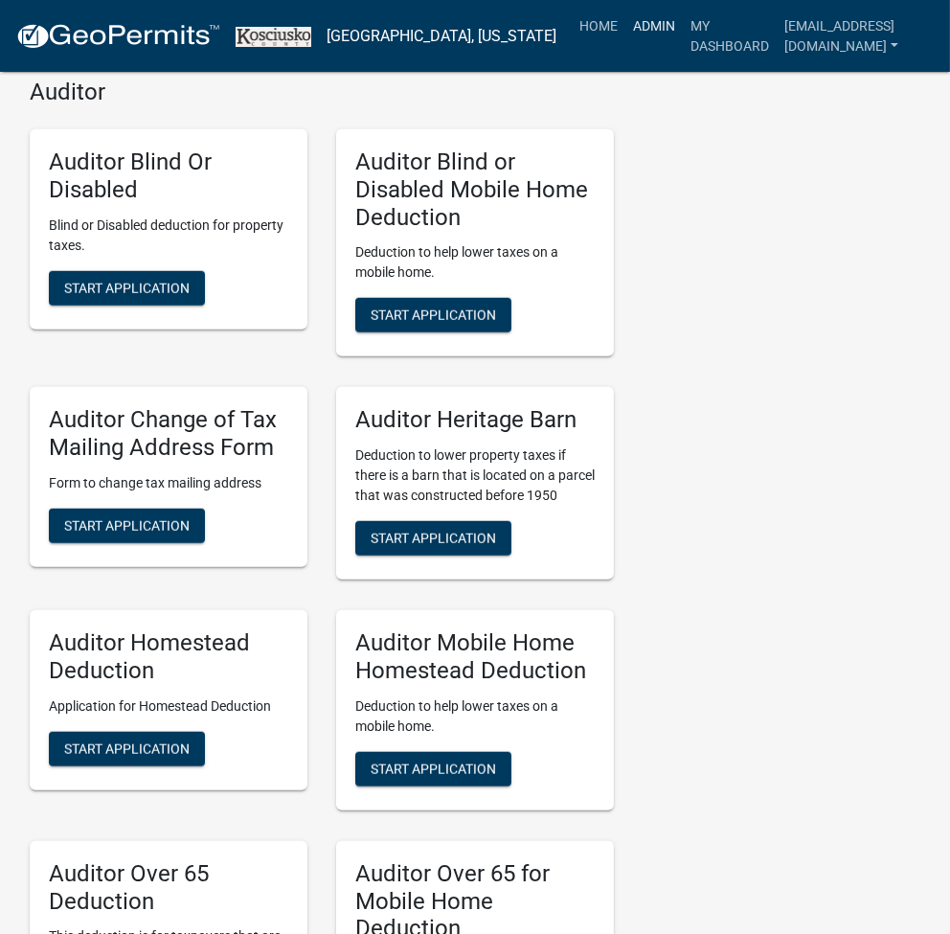
scroll to position [4727, 0]
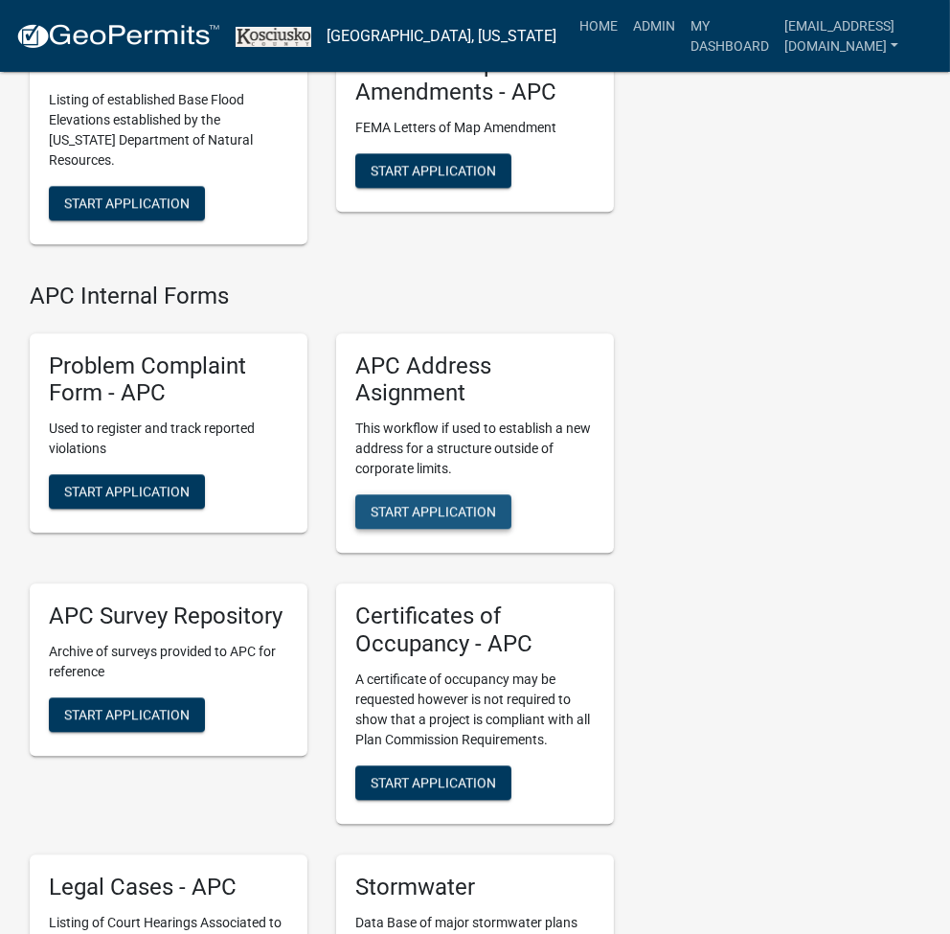
click at [425, 529] on button "Start Application" at bounding box center [433, 511] width 156 height 34
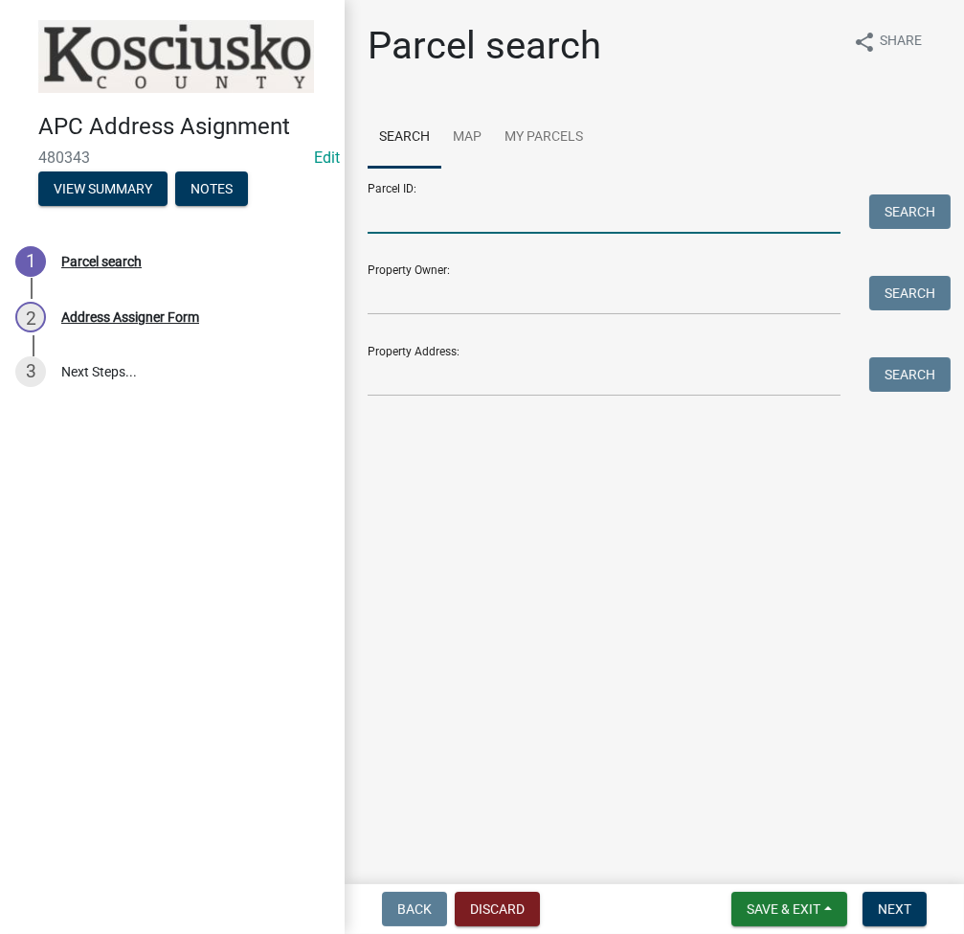
click at [608, 206] on input "Parcel ID:" at bounding box center [604, 213] width 473 height 39
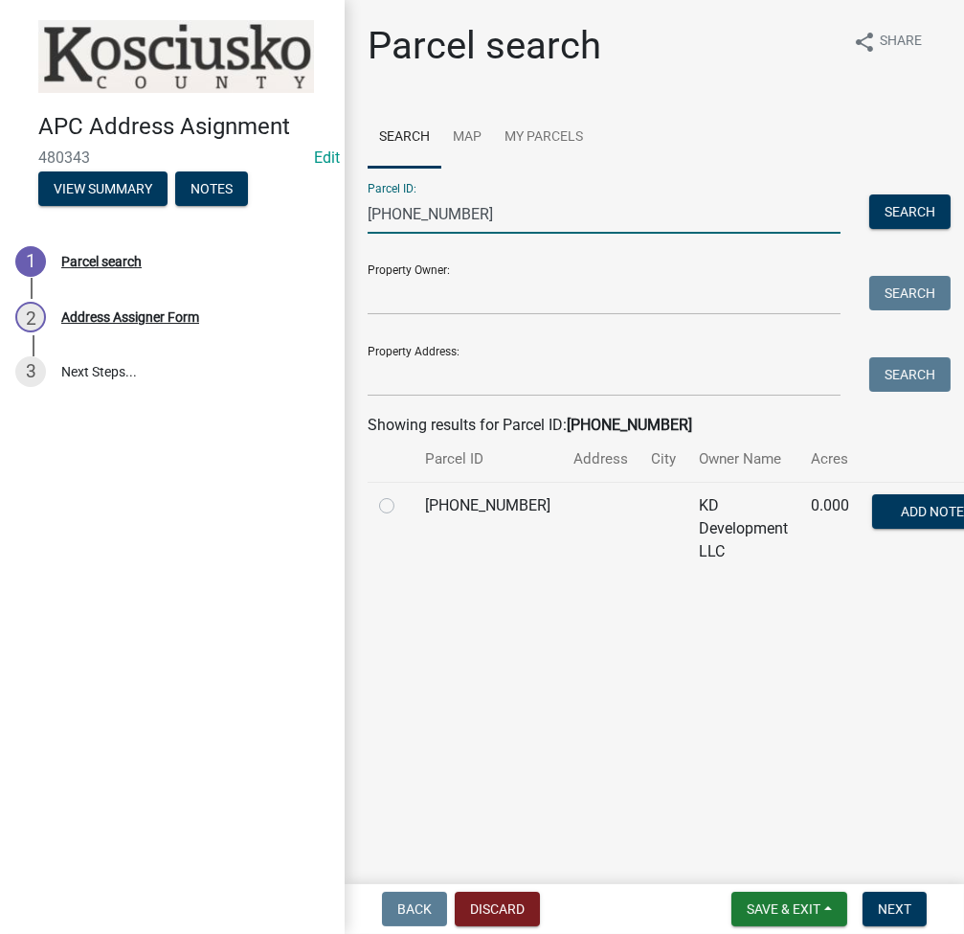
type input "[PHONE_NUMBER]"
click at [402, 494] on label at bounding box center [402, 494] width 0 height 0
click at [402, 507] on input "radio" at bounding box center [408, 500] width 12 height 12
radio input "true"
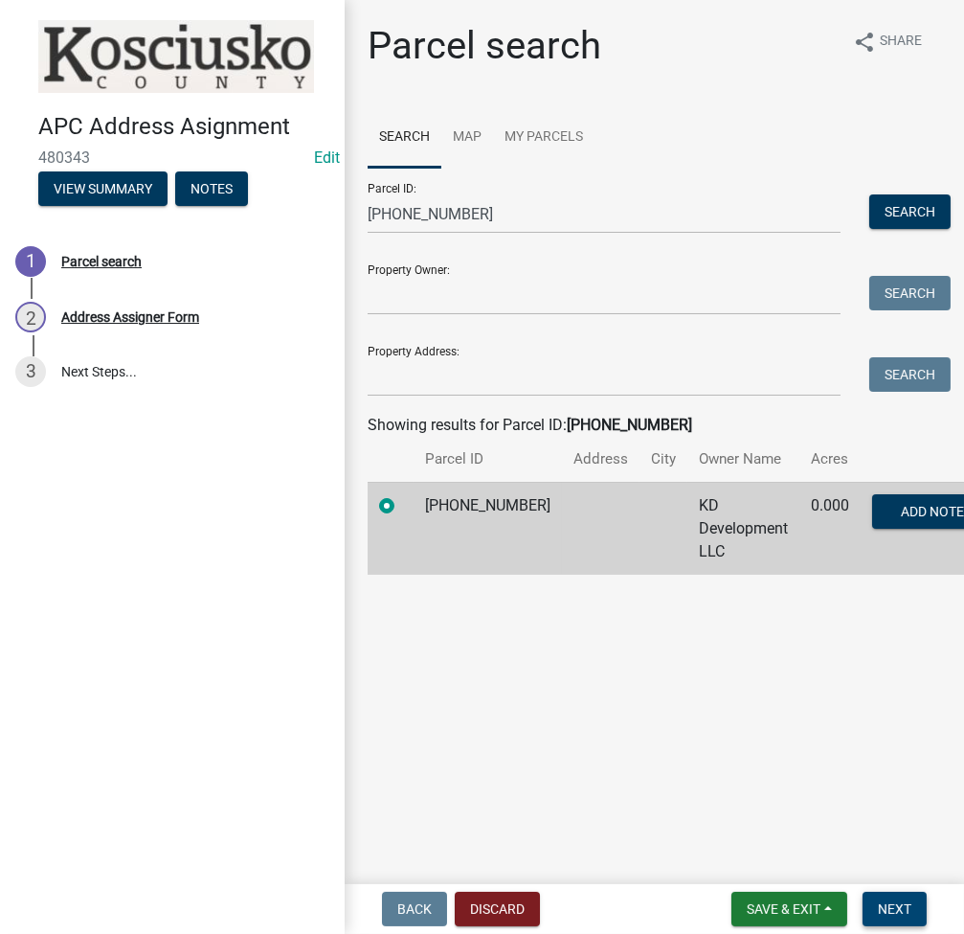
click at [898, 898] on button "Next" at bounding box center [895, 909] width 64 height 34
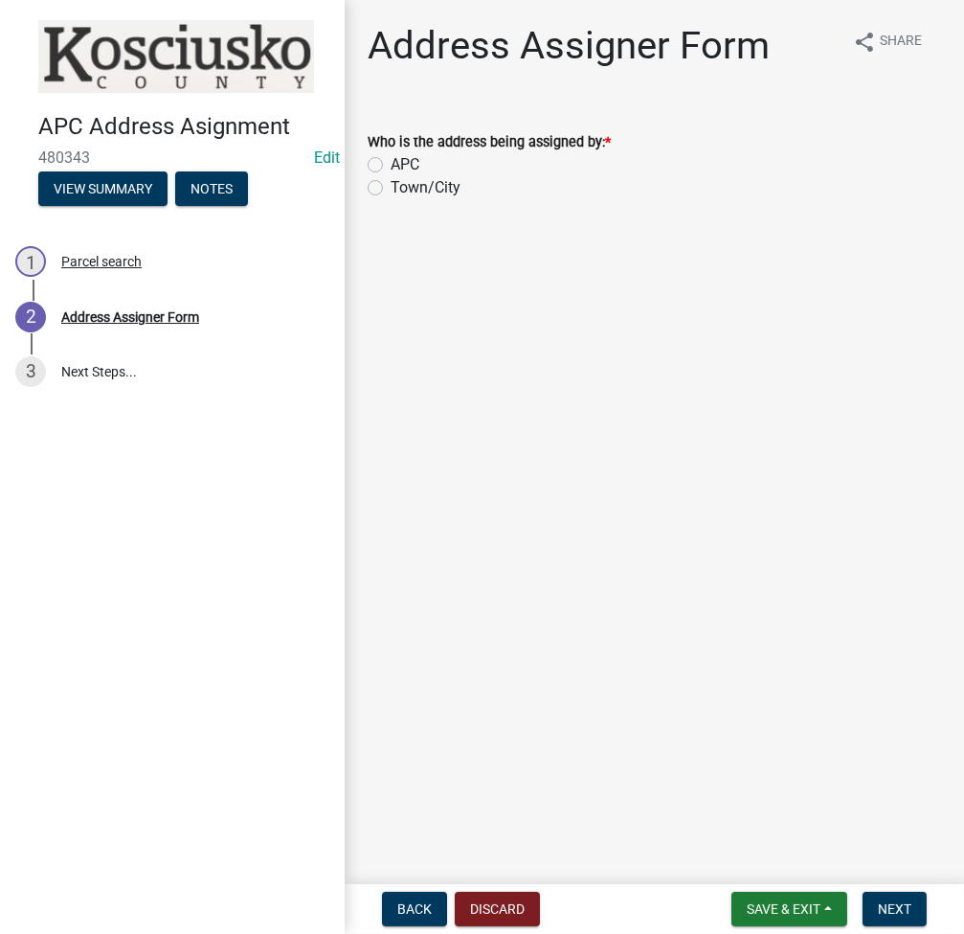
click at [391, 187] on label "Town/City" at bounding box center [426, 187] width 70 height 23
click at [391, 187] on input "Town/City" at bounding box center [397, 182] width 12 height 12
radio input "true"
click at [915, 916] on button "Next" at bounding box center [895, 909] width 64 height 34
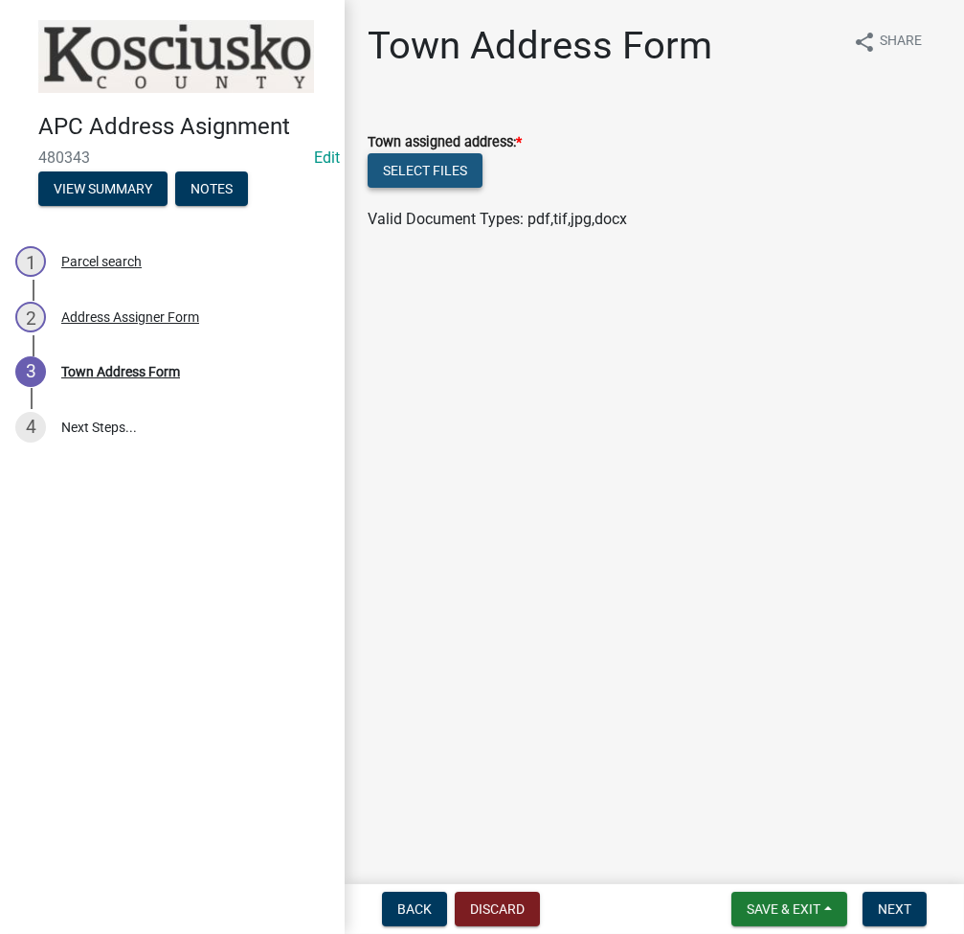
click at [439, 174] on button "Select files" at bounding box center [425, 170] width 115 height 34
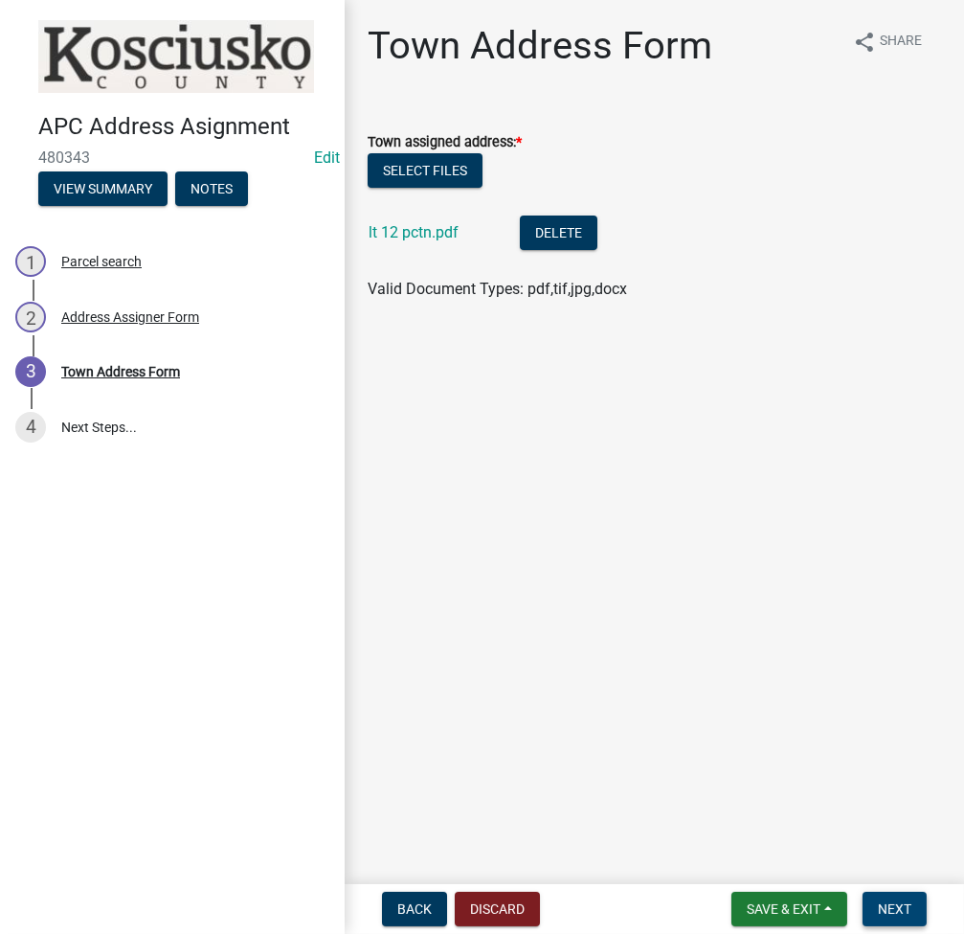
click at [888, 910] on span "Next" at bounding box center [895, 908] width 34 height 15
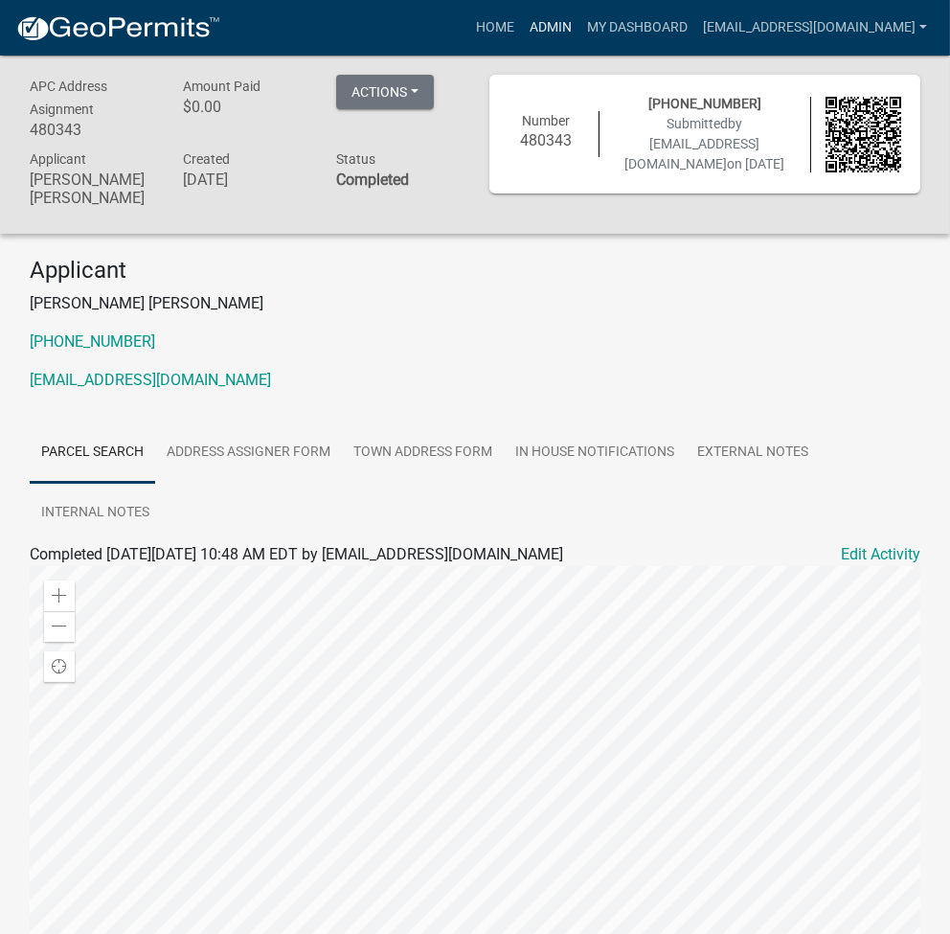
click at [579, 18] on link "Admin" at bounding box center [550, 28] width 57 height 36
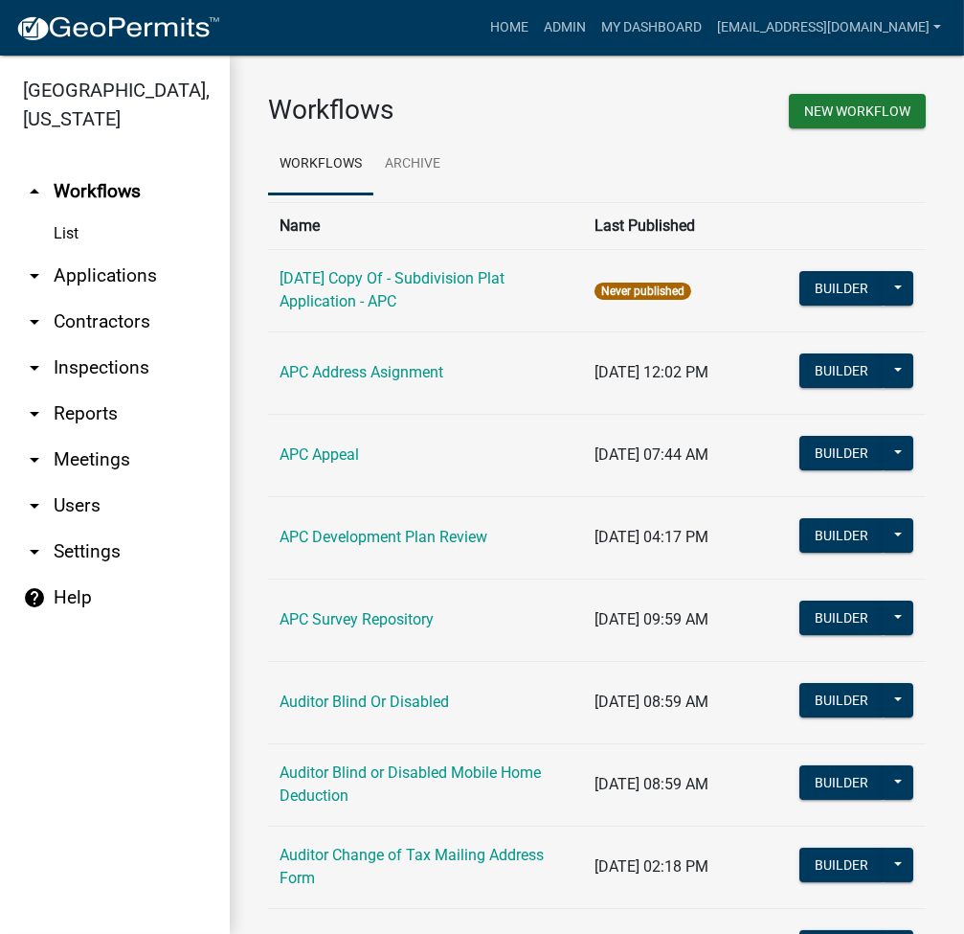
click at [121, 276] on link "arrow_drop_down Applications" at bounding box center [115, 276] width 230 height 46
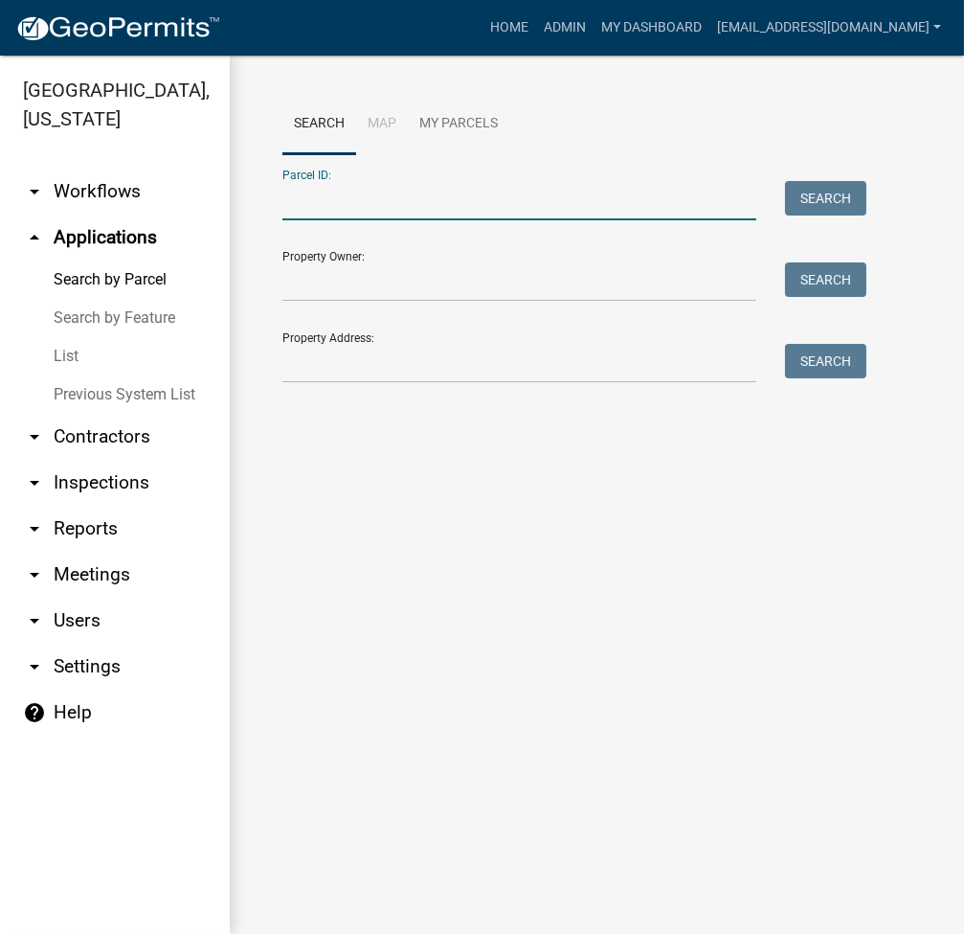
click at [355, 188] on input "Parcel ID:" at bounding box center [520, 200] width 474 height 39
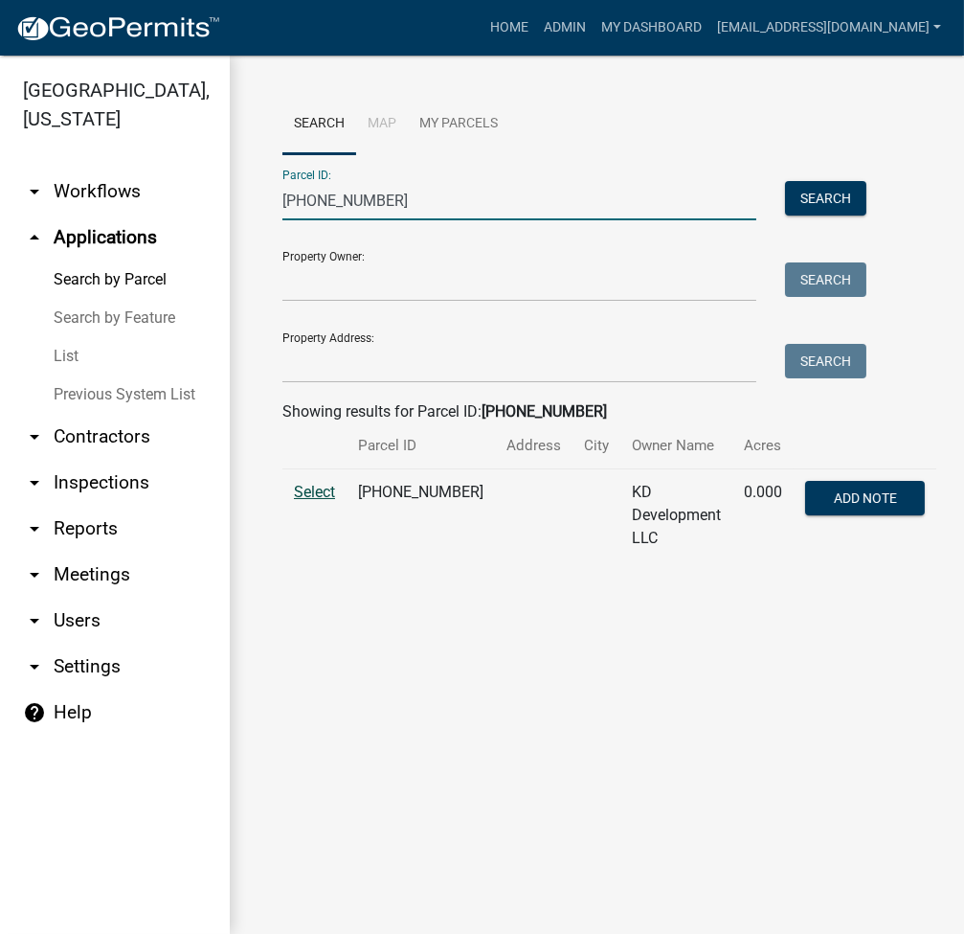
type input "[PHONE_NUMBER]"
click at [298, 488] on span "Select" at bounding box center [314, 492] width 41 height 18
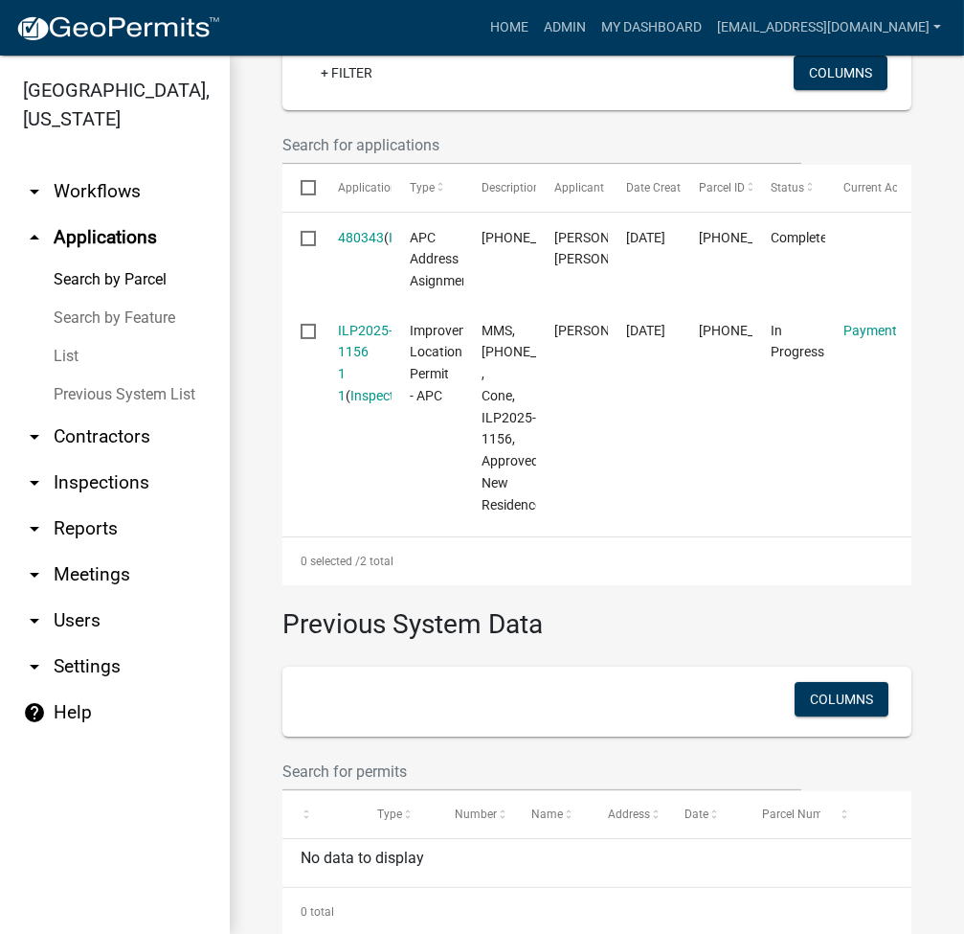
scroll to position [673, 0]
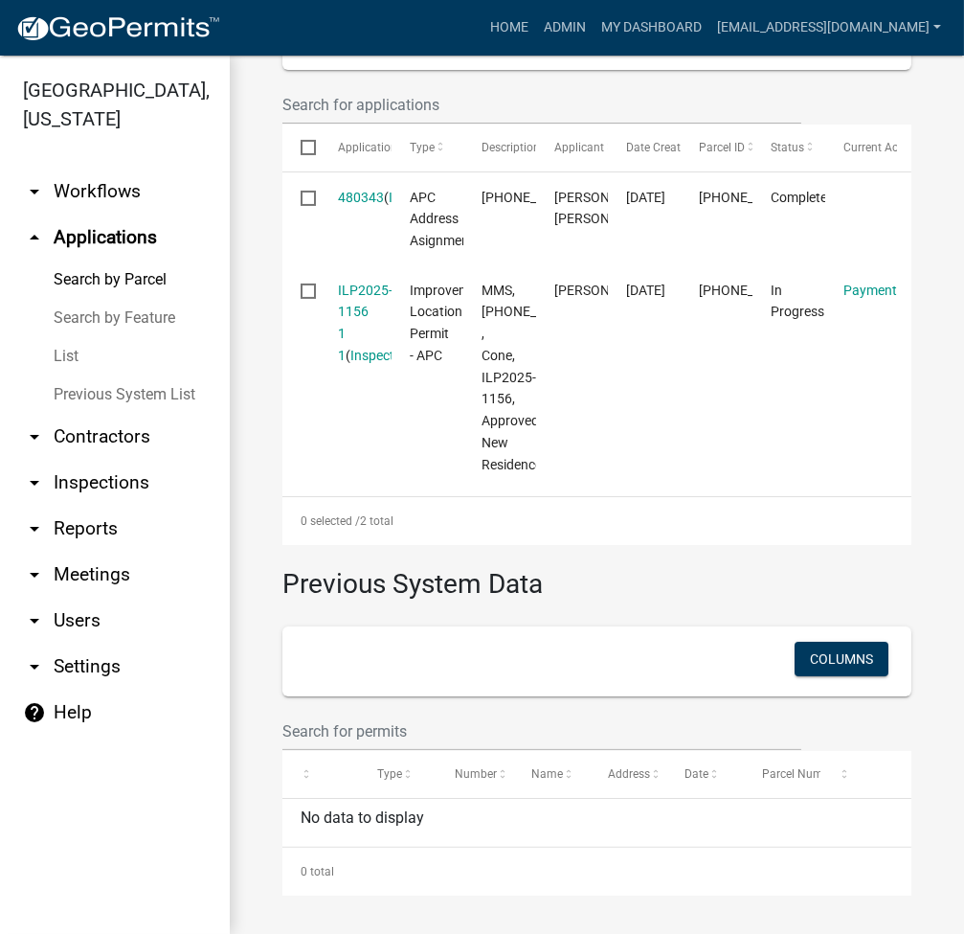
click at [430, 17] on div "Home Admin My Dashboard [EMAIL_ADDRESS][DOMAIN_NAME] Admin Account Contractor P…" at bounding box center [593, 28] width 714 height 36
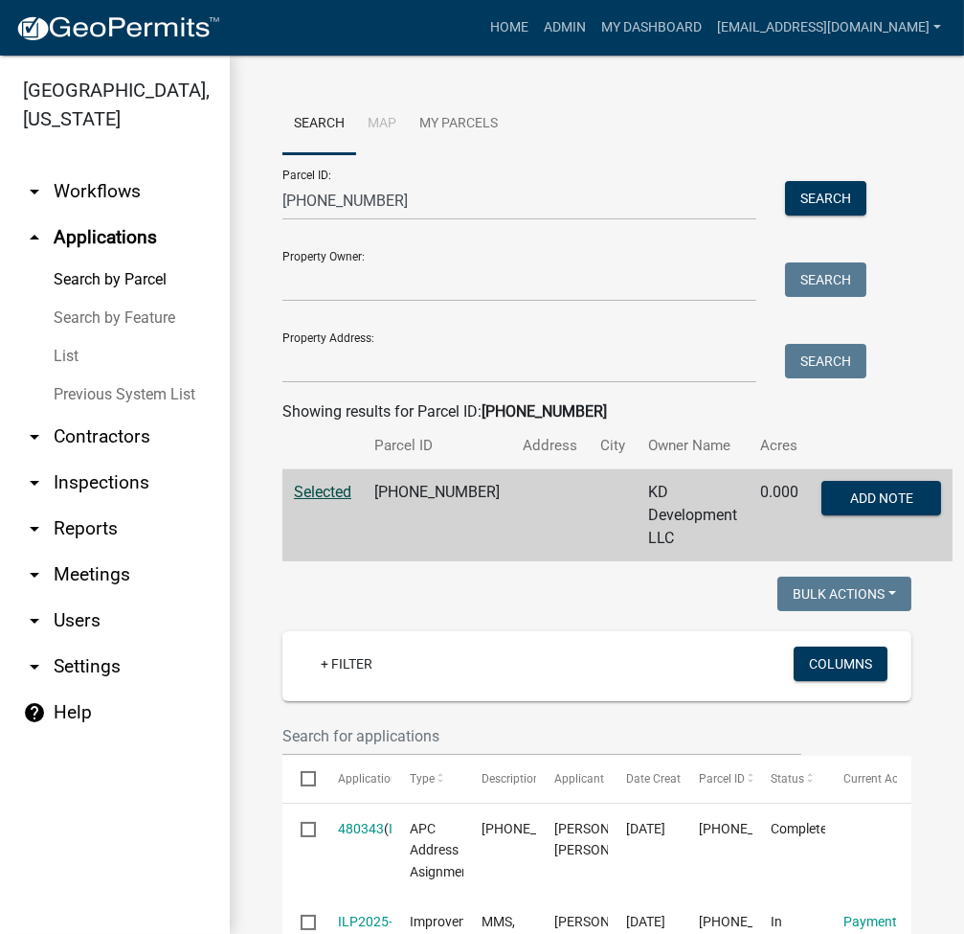
scroll to position [510, 0]
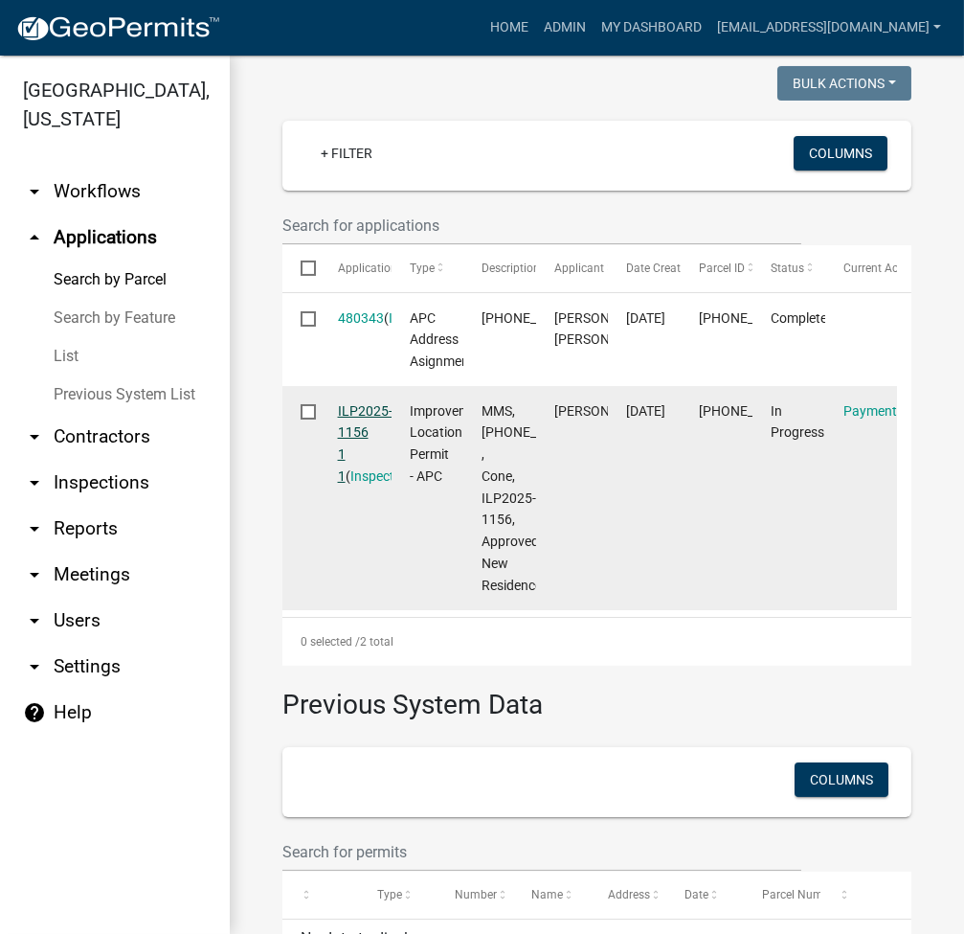
click at [363, 435] on link "ILP2025-1156 1 1" at bounding box center [365, 443] width 55 height 80
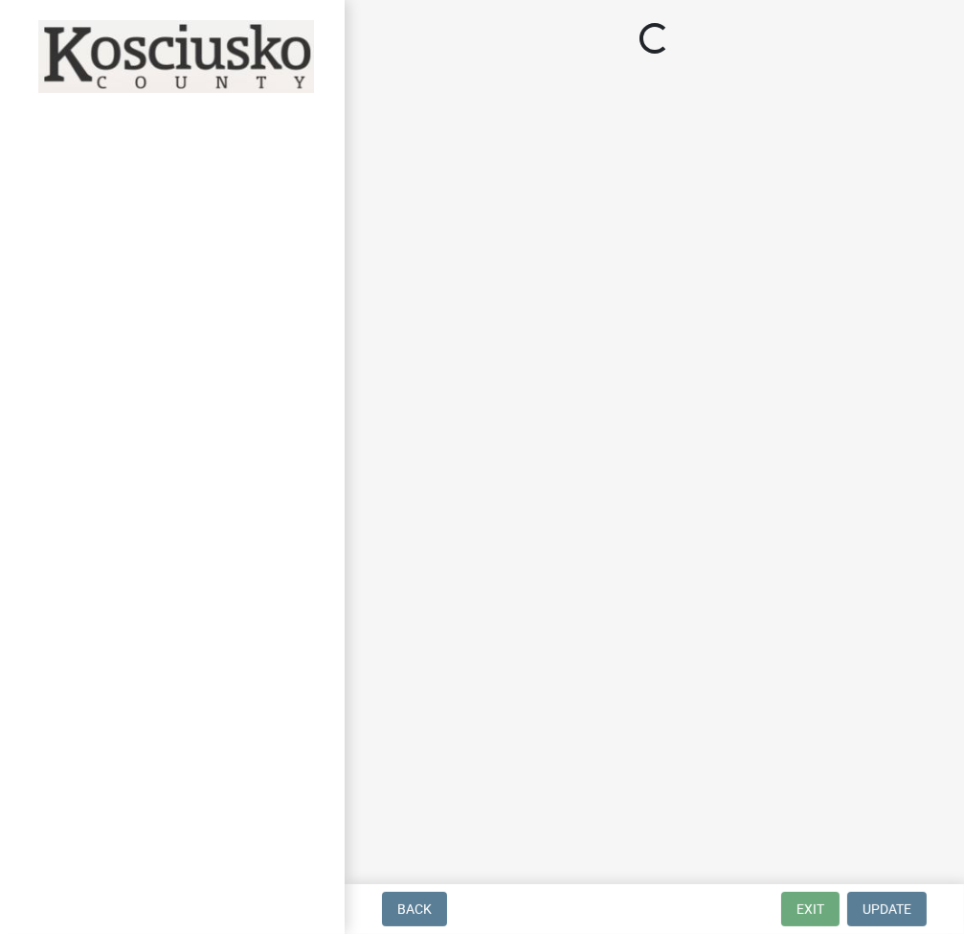
select select "3: 3"
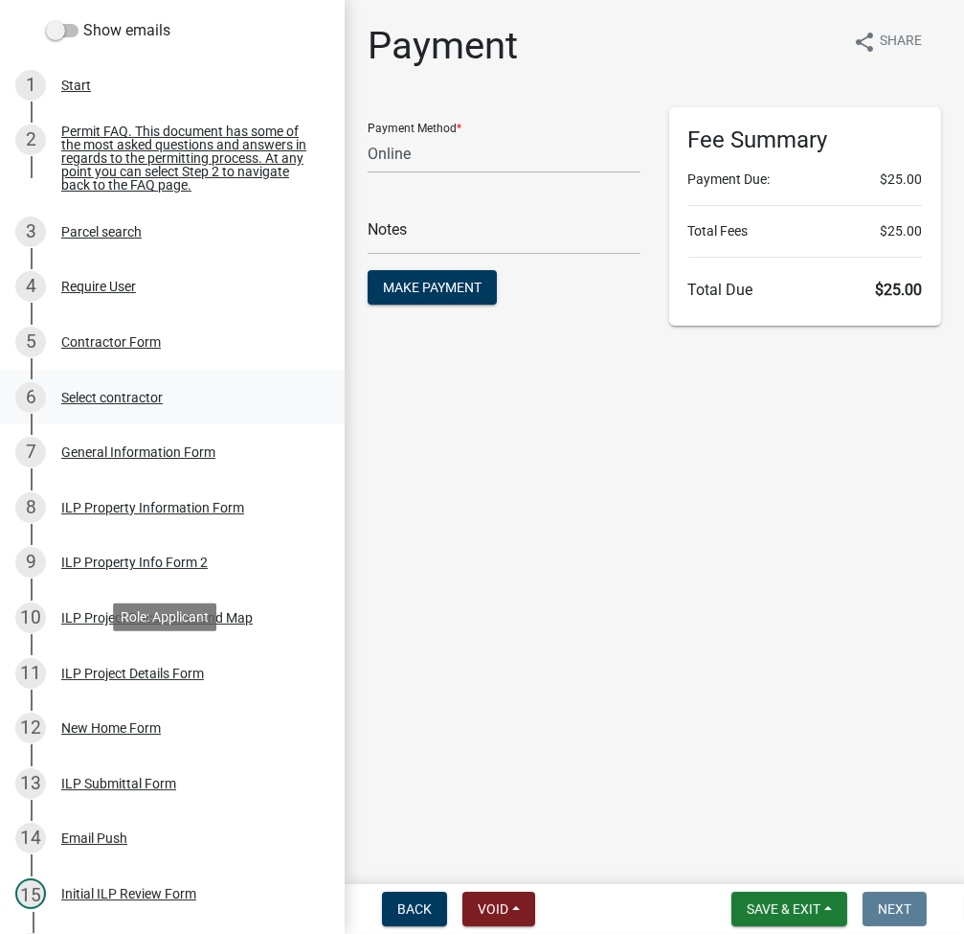
scroll to position [255, 0]
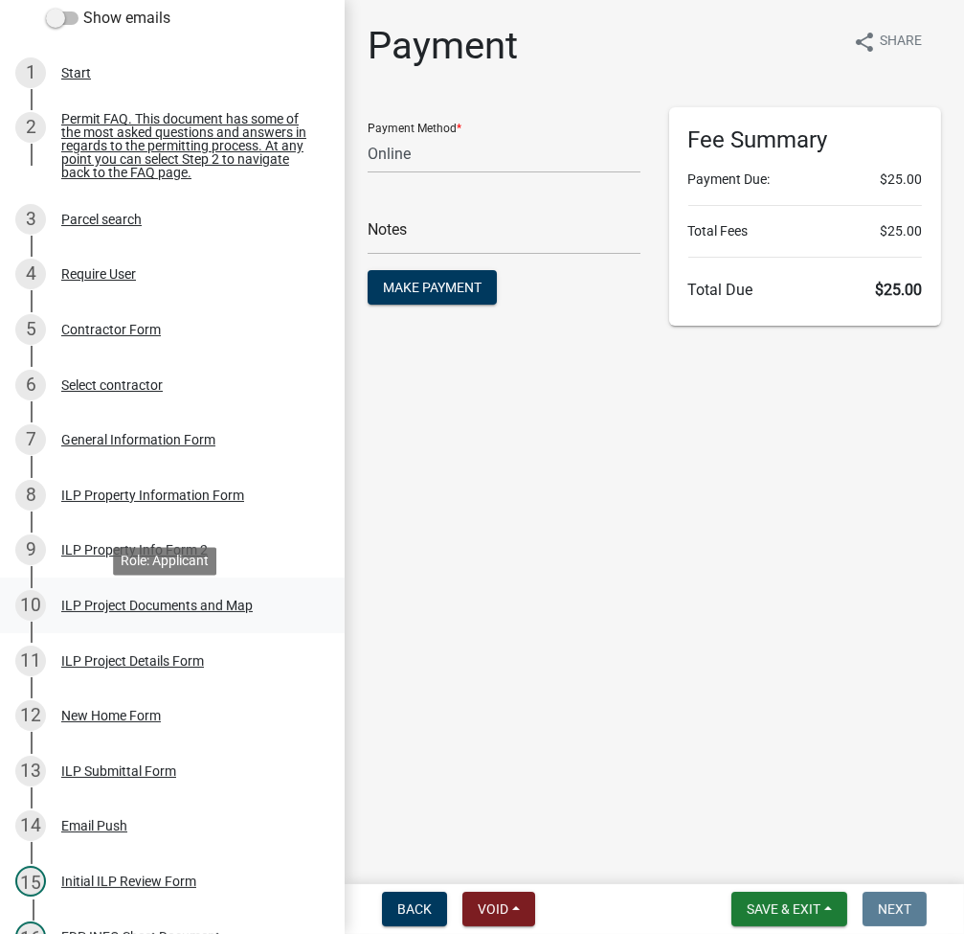
click at [170, 612] on div "ILP Project Documents and Map" at bounding box center [157, 605] width 192 height 13
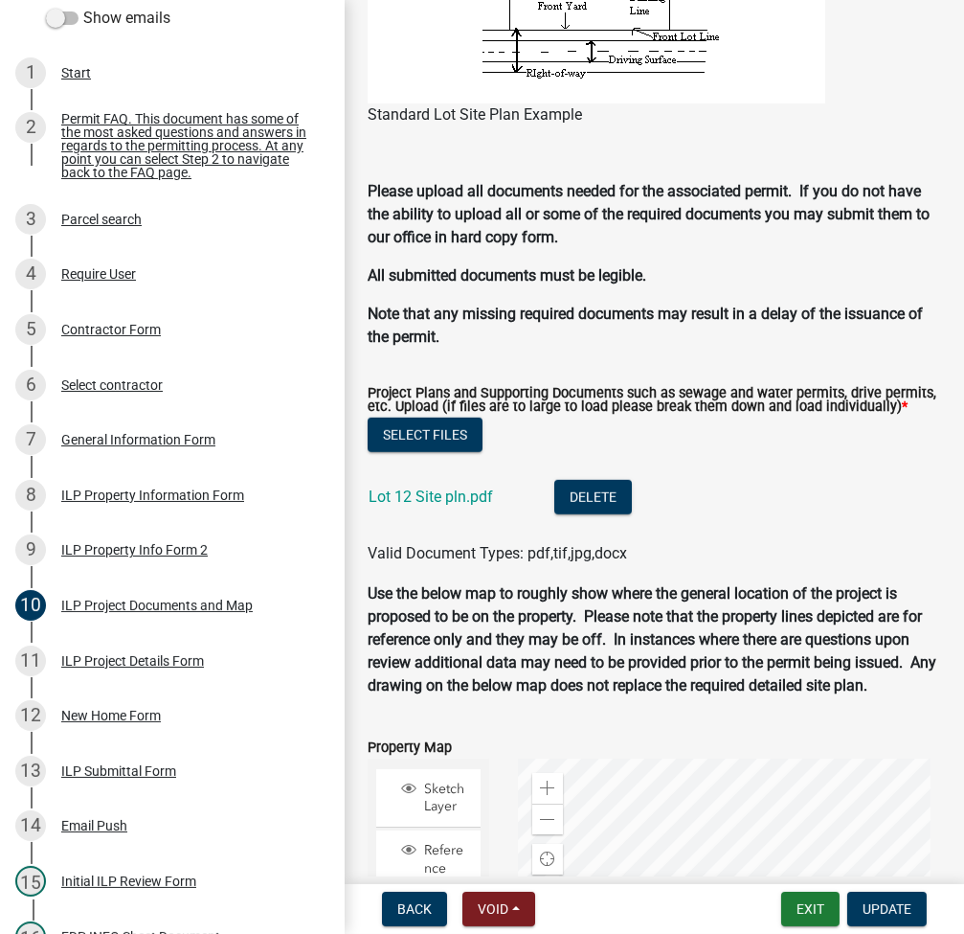
scroll to position [2043, 0]
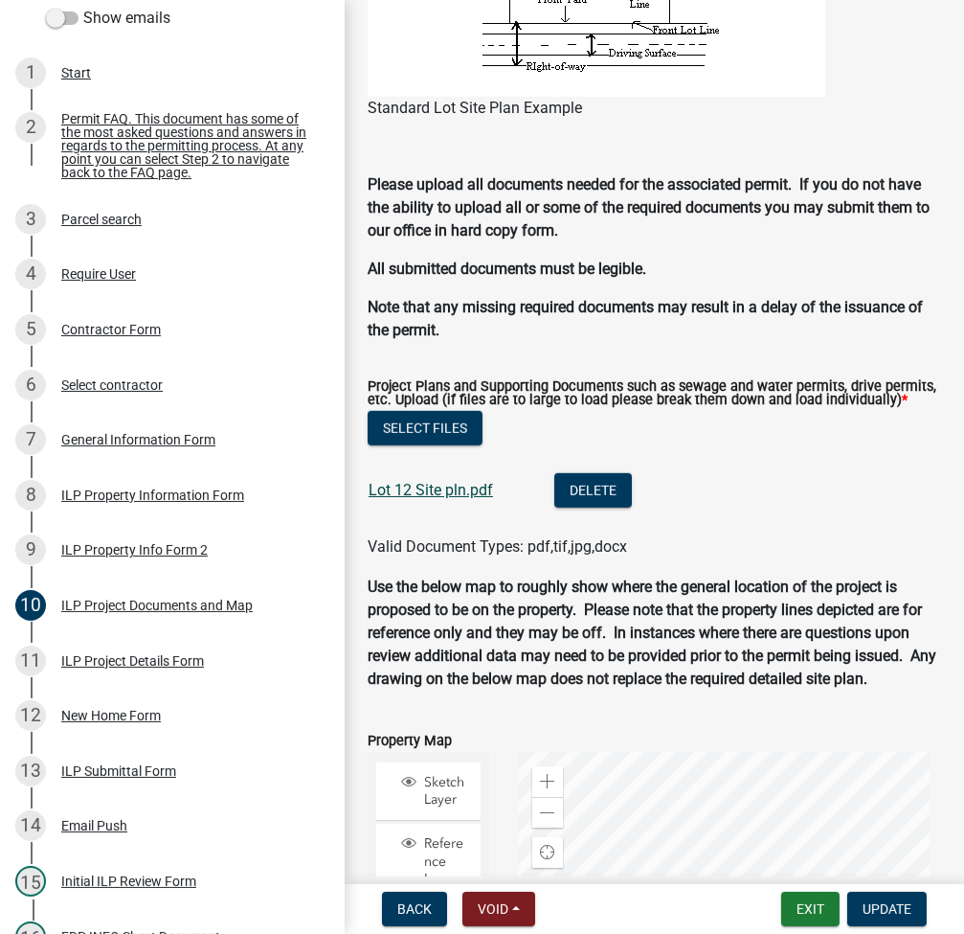
click at [408, 499] on link "Lot 12 Site pln.pdf" at bounding box center [431, 490] width 125 height 18
click at [810, 904] on button "Exit" at bounding box center [811, 909] width 58 height 34
